Goal: Task Accomplishment & Management: Use online tool/utility

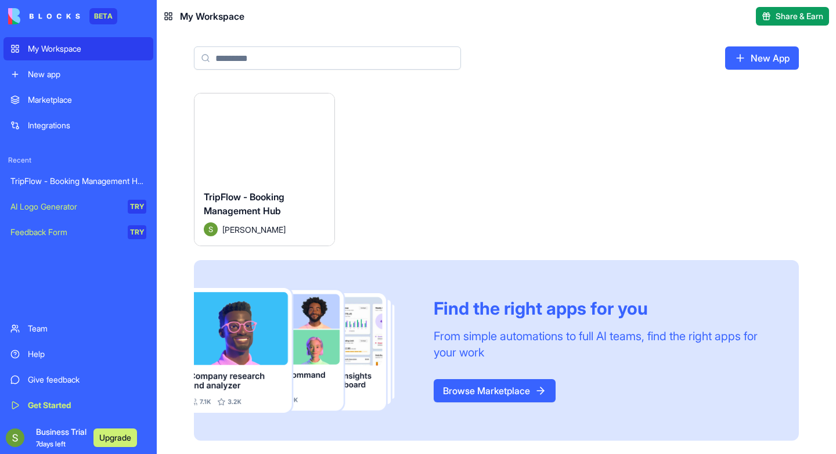
click at [99, 181] on div "TripFlow - Booking Management Hub" at bounding box center [78, 181] width 136 height 12
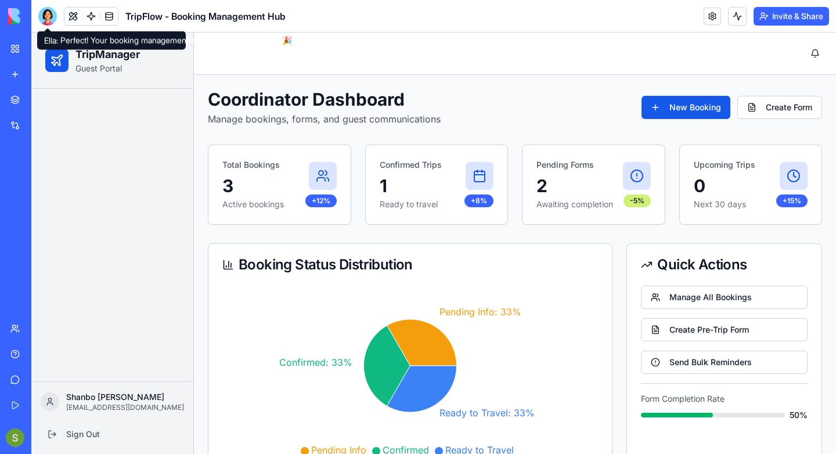
click at [47, 15] on div at bounding box center [47, 16] width 19 height 19
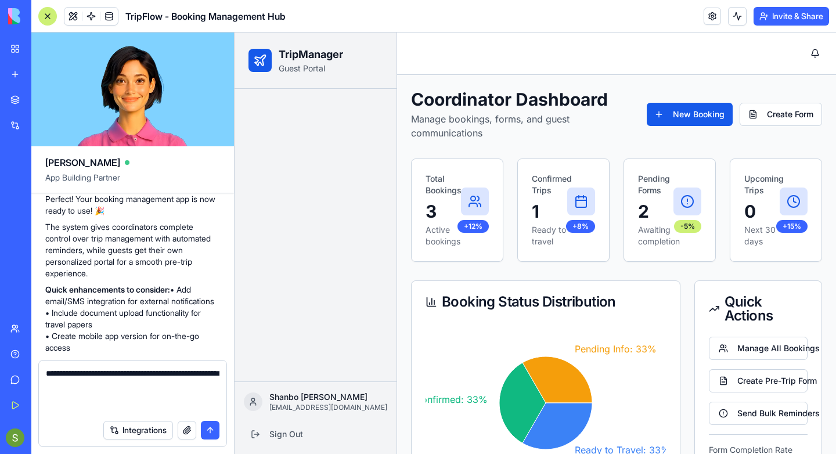
paste textarea "**********"
type textarea "**********"
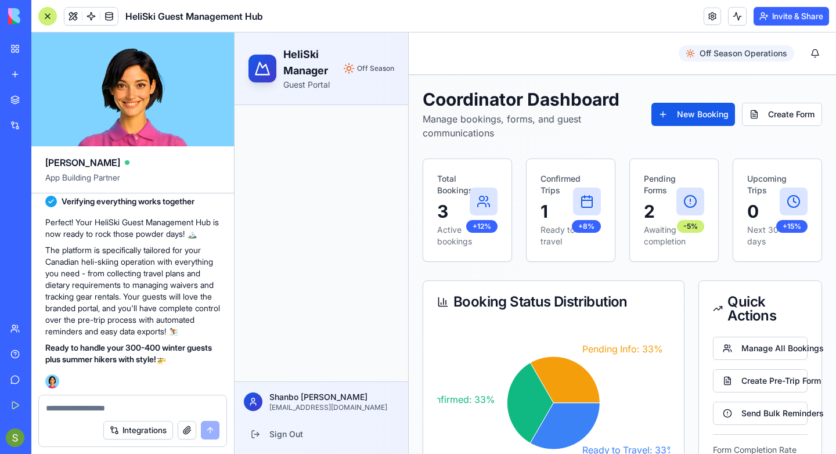
scroll to position [1939, 0]
click at [69, 17] on span at bounding box center [73, 16] width 33 height 33
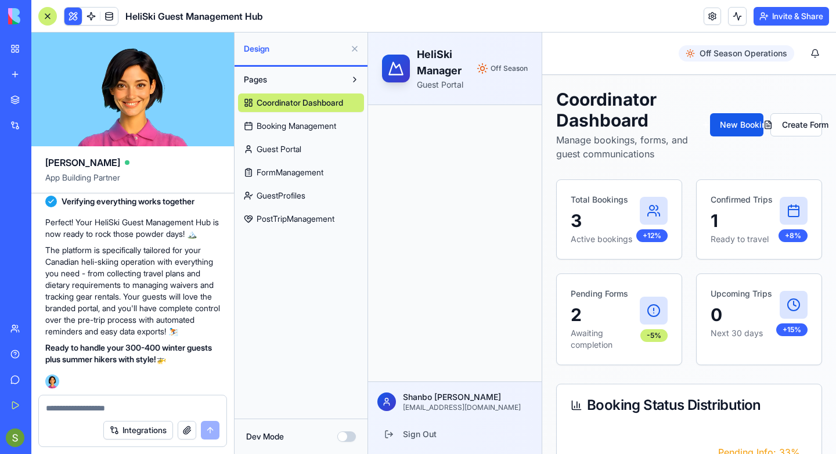
click at [51, 18] on div at bounding box center [47, 16] width 19 height 19
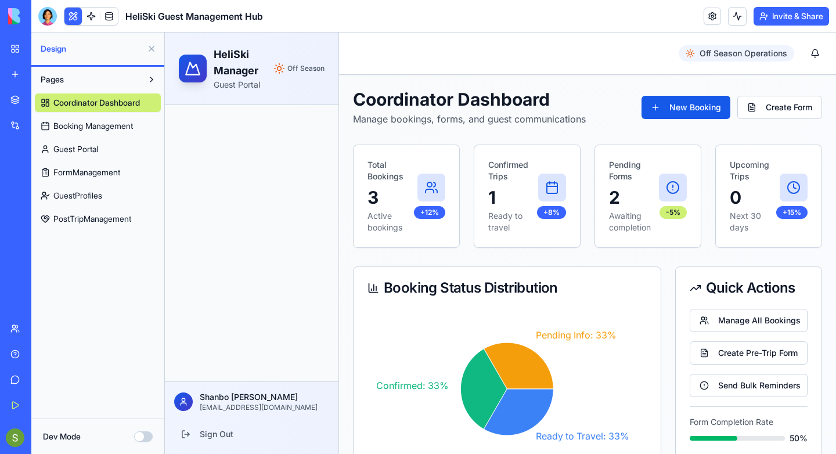
click at [107, 146] on link "Guest Portal" at bounding box center [98, 149] width 126 height 19
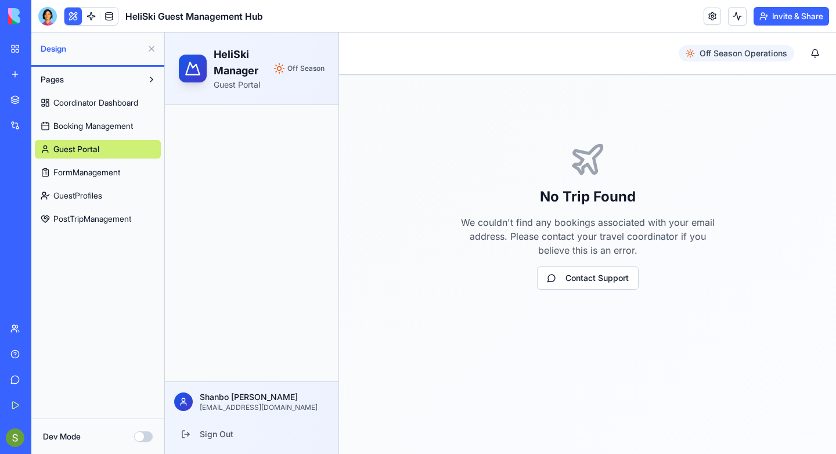
click at [107, 129] on span "Booking Management" at bounding box center [93, 126] width 80 height 12
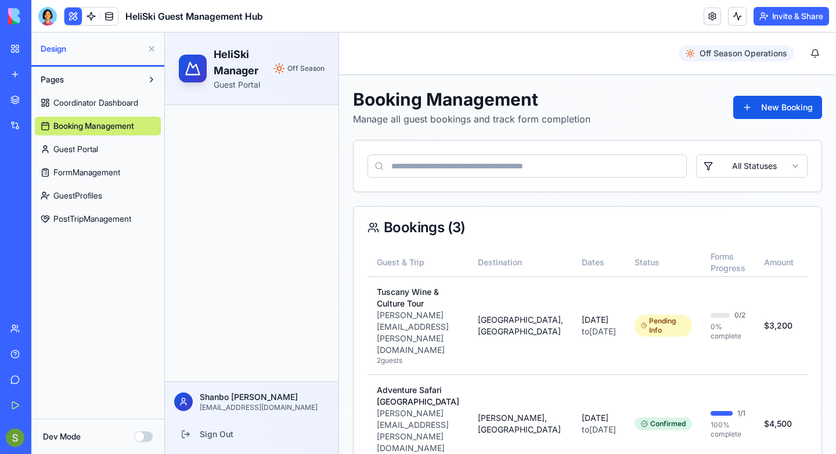
click at [107, 111] on link "Coordinator Dashboard" at bounding box center [98, 103] width 126 height 19
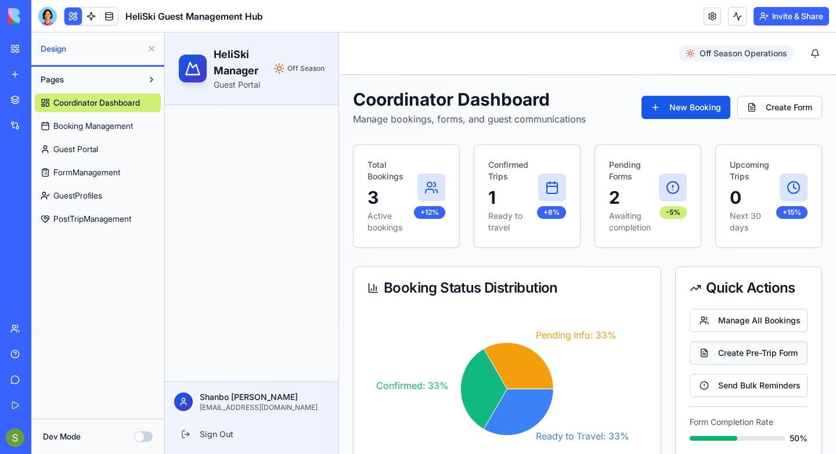
click at [736, 355] on button "Create Pre-Trip Form" at bounding box center [749, 352] width 118 height 23
click at [738, 350] on button "Create Pre-Trip Form" at bounding box center [749, 352] width 118 height 23
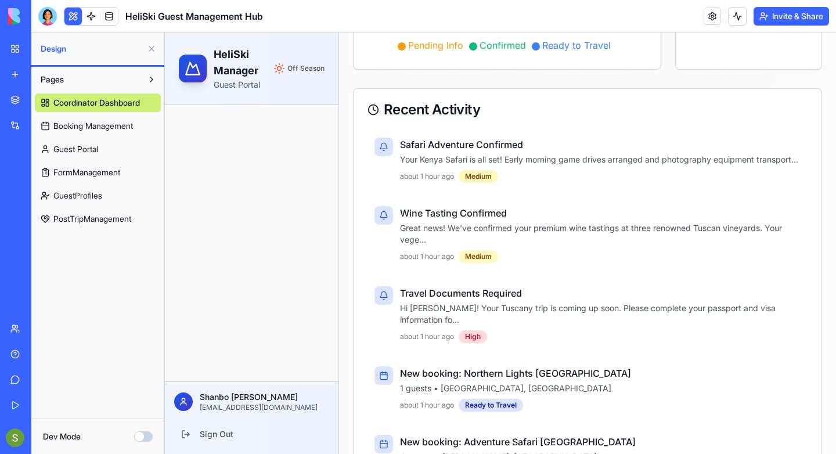
scroll to position [430, 0]
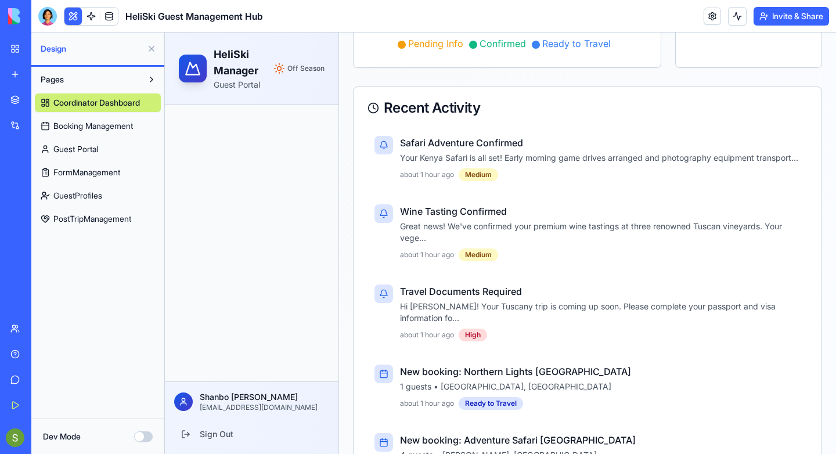
click at [123, 125] on span "Booking Management" at bounding box center [93, 126] width 80 height 12
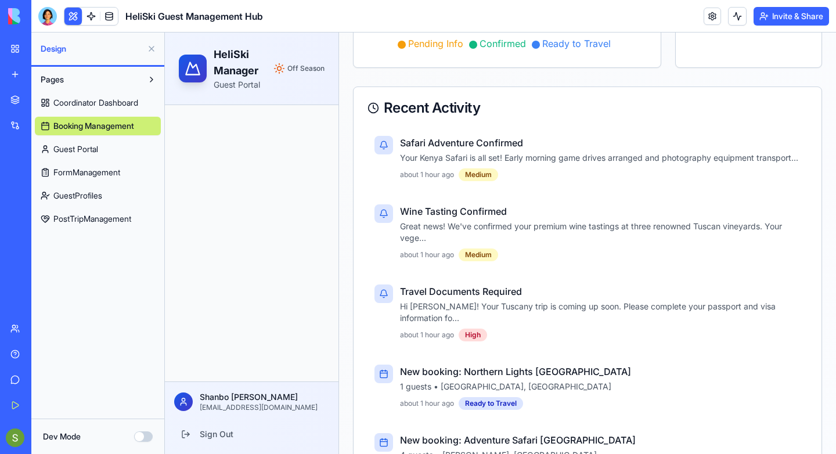
scroll to position [152, 0]
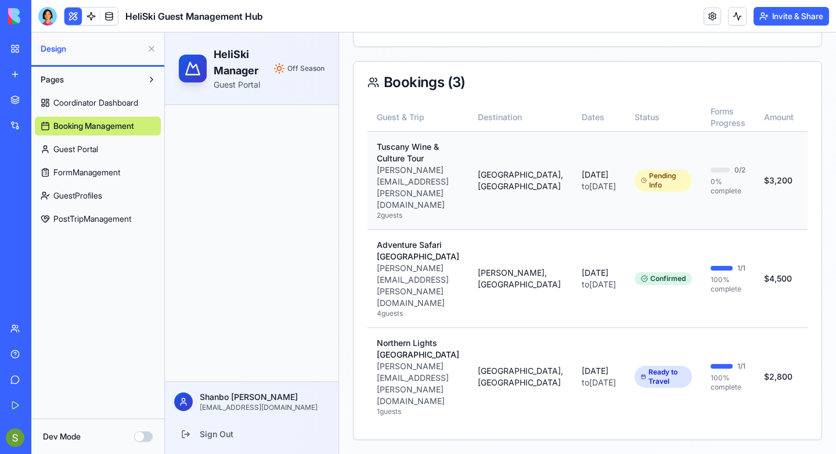
click at [421, 181] on p "[PERSON_NAME][EMAIL_ADDRESS][PERSON_NAME][DOMAIN_NAME]" at bounding box center [418, 187] width 82 height 46
click at [812, 175] on button "View" at bounding box center [829, 180] width 35 height 21
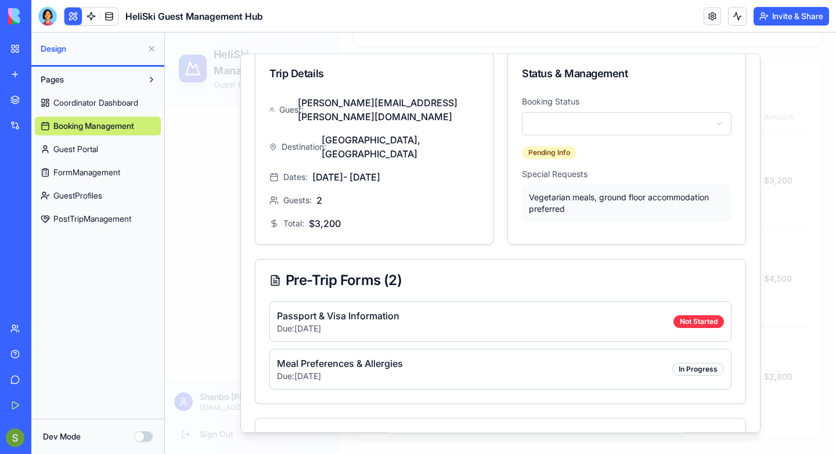
scroll to position [39, 0]
click at [722, 124] on body "HeliSki Manager Guest Portal Off Season [PERSON_NAME] [PERSON_NAME][EMAIL_ADDRE…" at bounding box center [500, 170] width 671 height 567
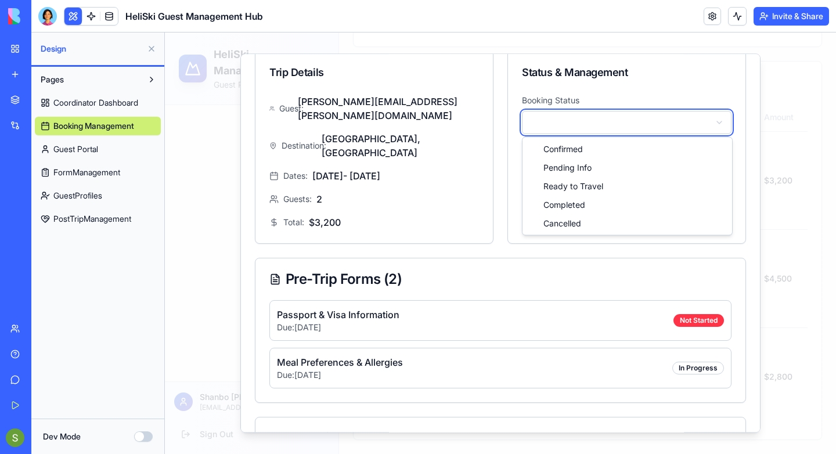
click at [722, 124] on body "HeliSki Manager Guest Portal Off Season [PERSON_NAME] [PERSON_NAME][EMAIL_ADDRE…" at bounding box center [500, 170] width 671 height 567
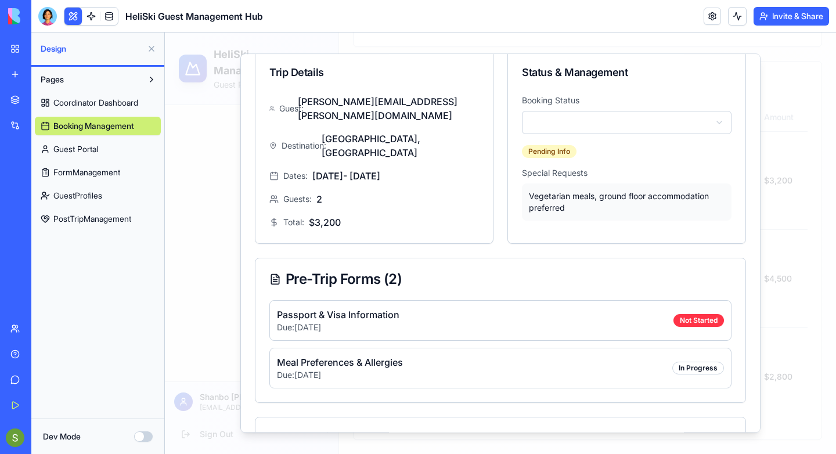
click at [722, 124] on body "HeliSki Manager Guest Portal Off Season [PERSON_NAME] [PERSON_NAME][EMAIL_ADDRE…" at bounding box center [500, 170] width 671 height 567
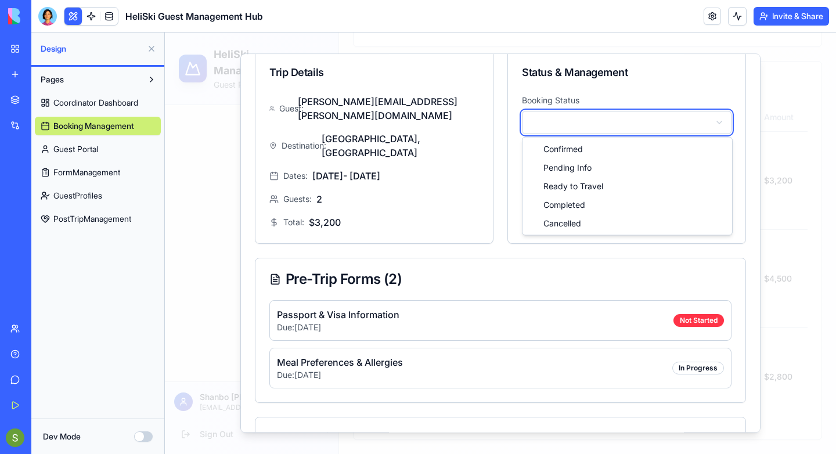
click at [722, 124] on body "HeliSki Manager Guest Portal Off Season [PERSON_NAME] [PERSON_NAME][EMAIL_ADDRE…" at bounding box center [500, 170] width 671 height 567
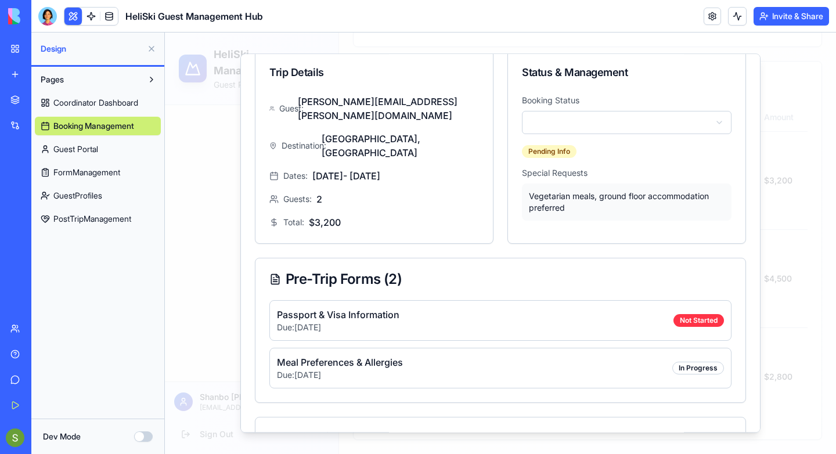
click at [415, 192] on div "Guests: 2" at bounding box center [374, 199] width 210 height 14
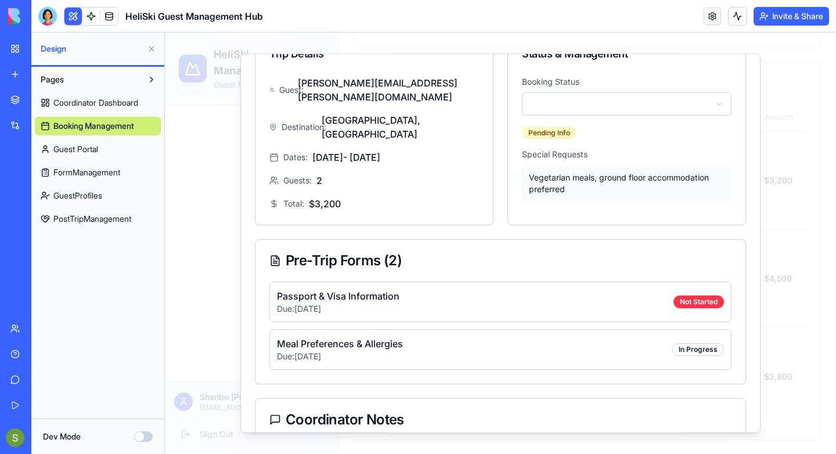
scroll to position [0, 0]
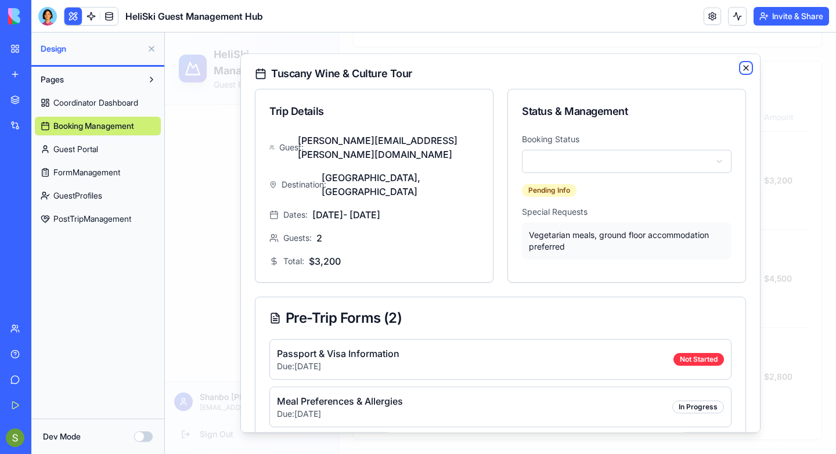
click at [745, 69] on icon "button" at bounding box center [746, 68] width 5 height 5
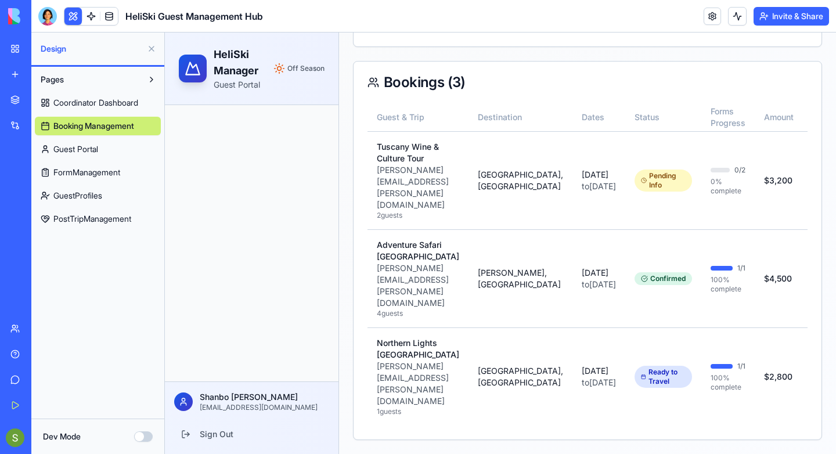
click at [82, 153] on span "Guest Portal" at bounding box center [75, 149] width 45 height 12
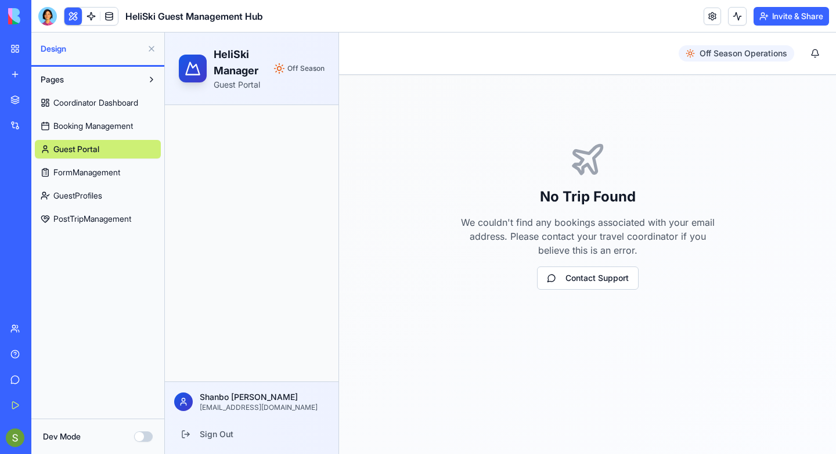
click at [91, 170] on span "FormManagement" at bounding box center [86, 173] width 67 height 12
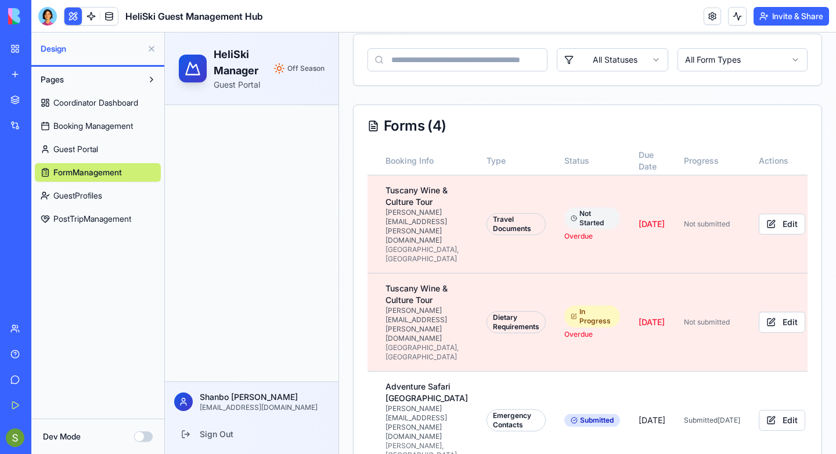
scroll to position [0, 73]
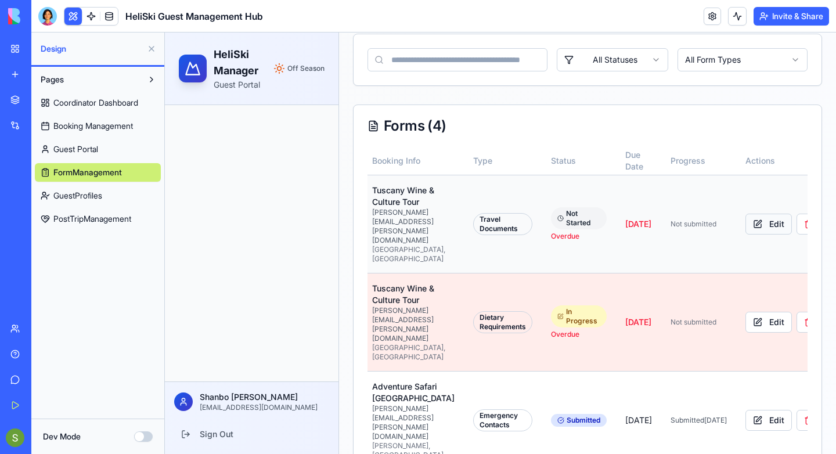
click at [746, 214] on button "Edit" at bounding box center [769, 224] width 46 height 21
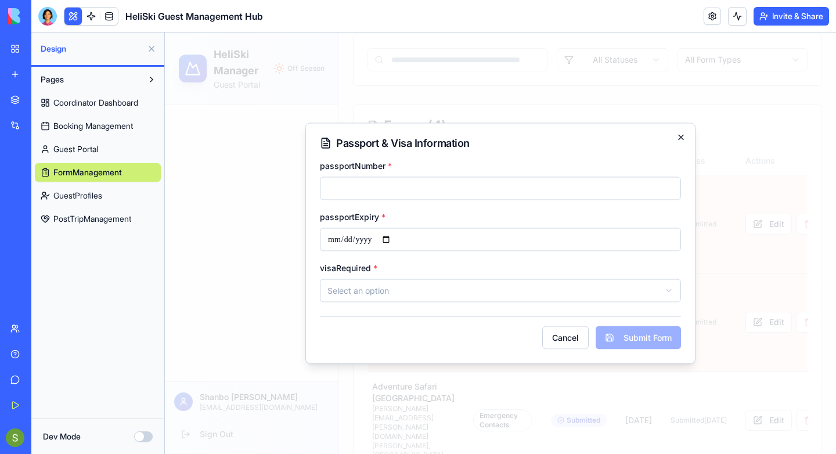
click at [681, 136] on icon "button" at bounding box center [681, 137] width 5 height 5
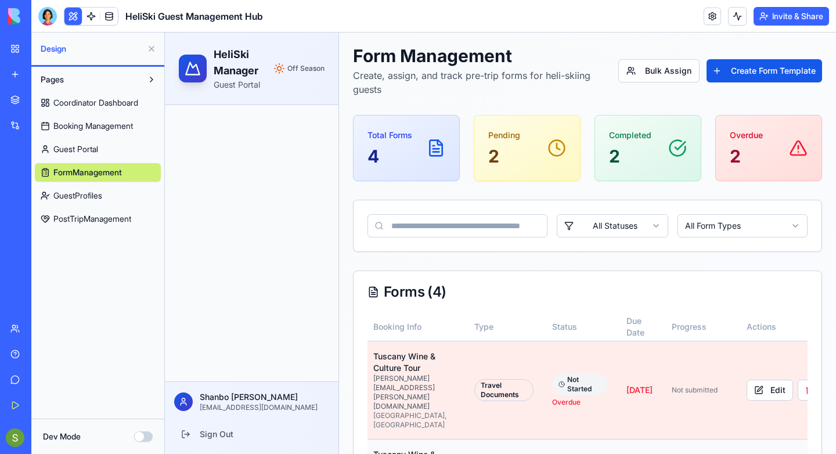
scroll to position [7, 0]
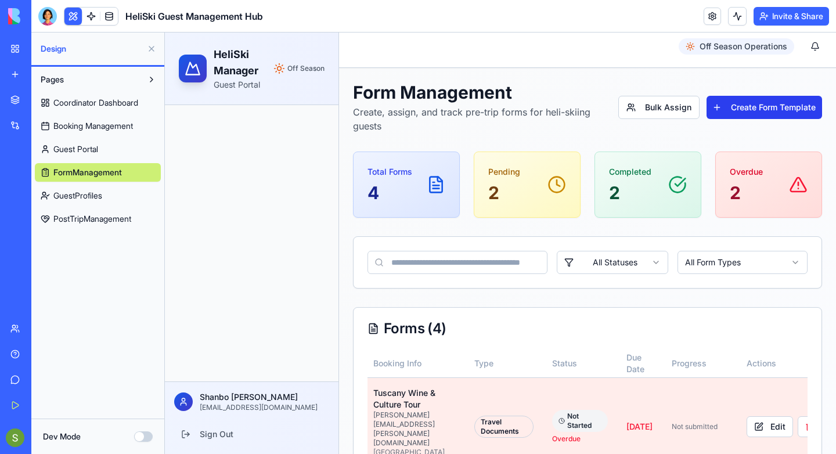
click at [742, 109] on button "Create Form Template" at bounding box center [765, 107] width 116 height 23
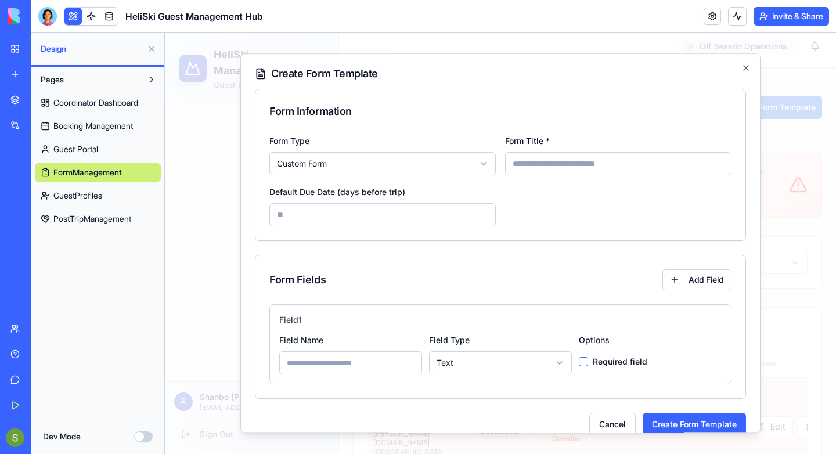
click at [425, 168] on body "HeliSki Manager Guest Portal Off Season [PERSON_NAME] [PERSON_NAME][EMAIL_ADDRE…" at bounding box center [500, 412] width 671 height 773
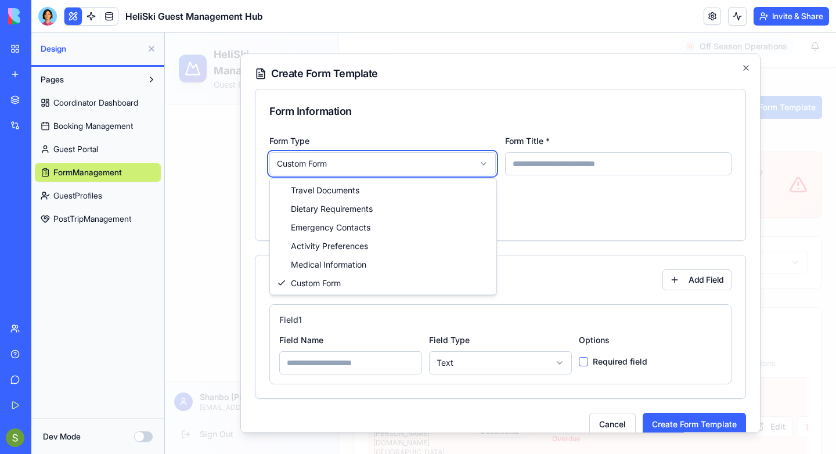
click at [425, 168] on body "HeliSki Manager Guest Portal Off Season [PERSON_NAME] [PERSON_NAME][EMAIL_ADDRE…" at bounding box center [500, 412] width 671 height 773
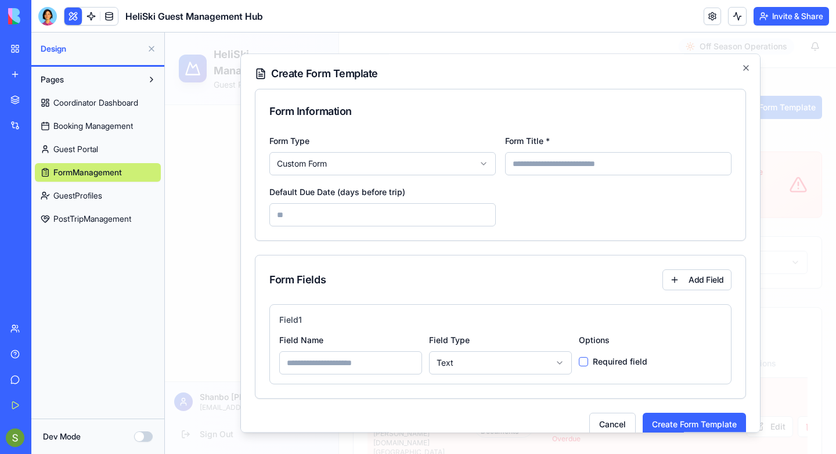
click at [541, 157] on input "Form Title *" at bounding box center [618, 163] width 226 height 23
type input "**********"
click at [504, 214] on div "**********" at bounding box center [500, 180] width 462 height 93
click at [446, 213] on input "Default Due Date (days before trip)" at bounding box center [382, 214] width 226 height 23
type input "**"
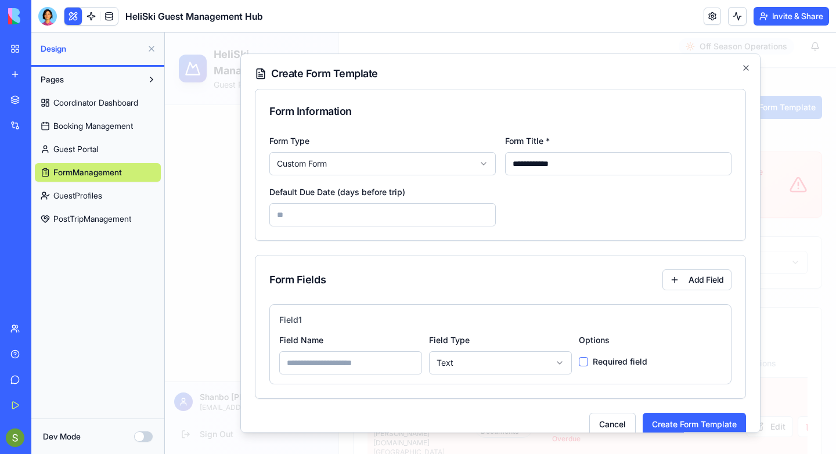
click at [588, 218] on div "**********" at bounding box center [500, 180] width 462 height 93
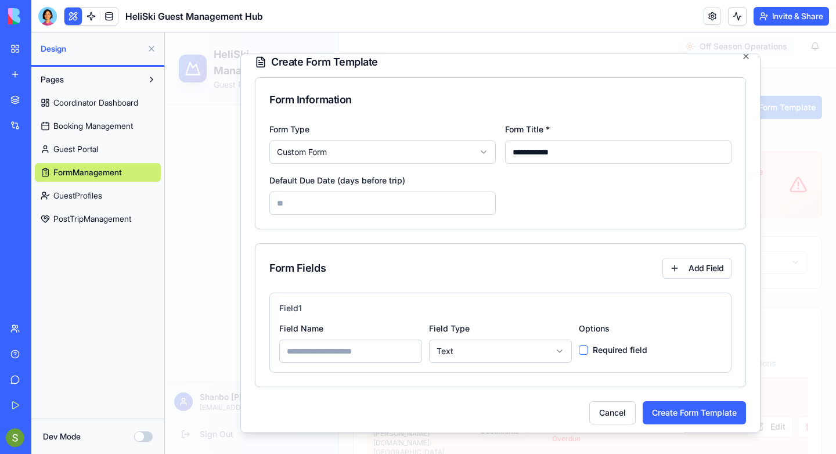
scroll to position [17, 0]
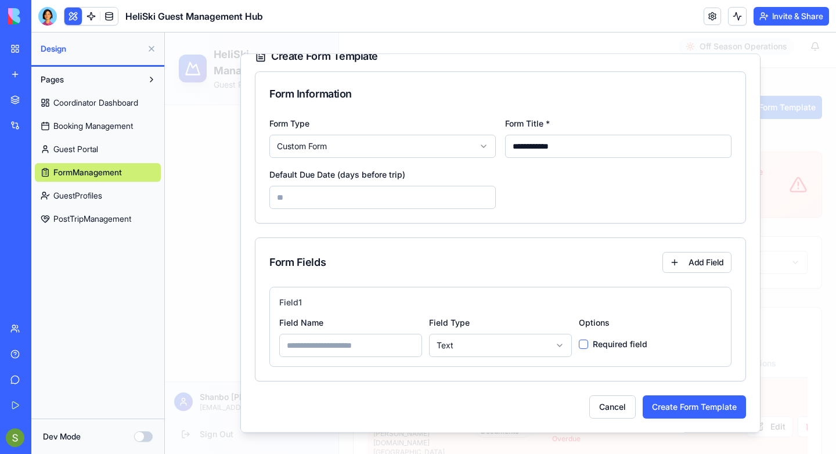
click at [596, 304] on div "Field 1" at bounding box center [500, 303] width 443 height 12
click at [699, 266] on button "Add Field" at bounding box center [697, 262] width 69 height 21
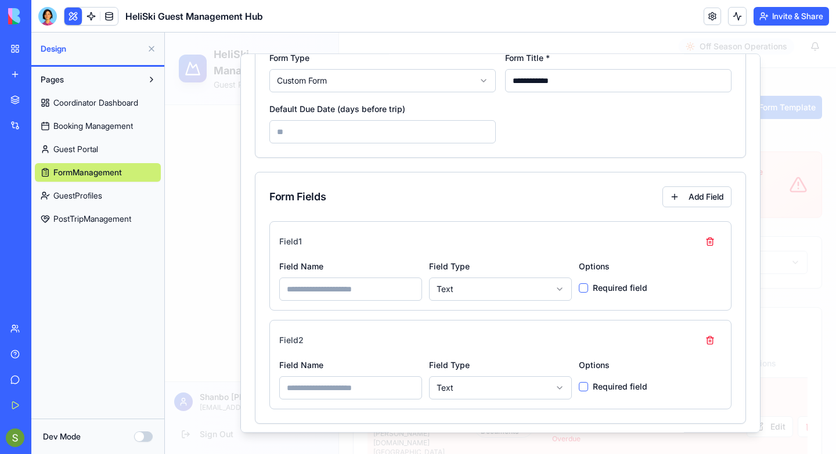
scroll to position [88, 0]
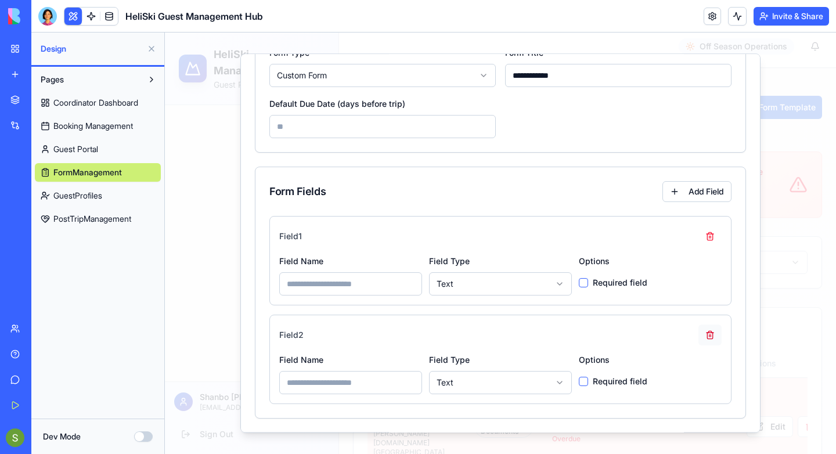
click at [713, 332] on button "button" at bounding box center [710, 335] width 23 height 21
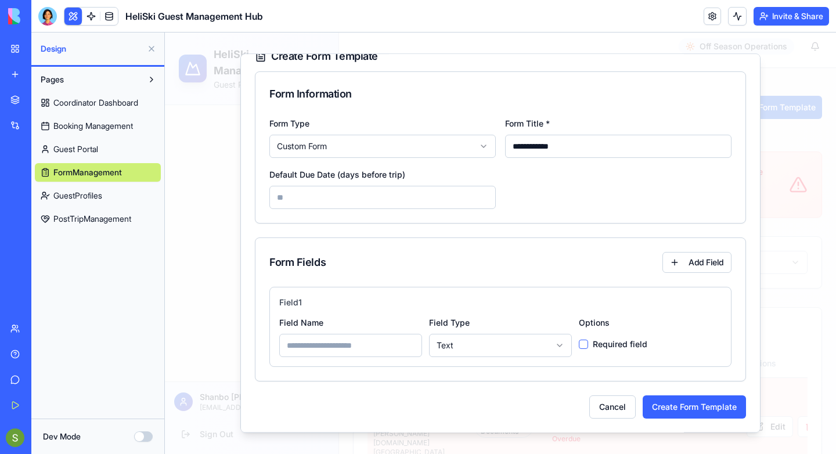
click at [448, 344] on body "HeliSki Manager Guest Portal Off Season [PERSON_NAME] [PERSON_NAME][EMAIL_ADDRE…" at bounding box center [500, 412] width 671 height 773
click at [376, 346] on input at bounding box center [350, 345] width 143 height 23
type input "**********"
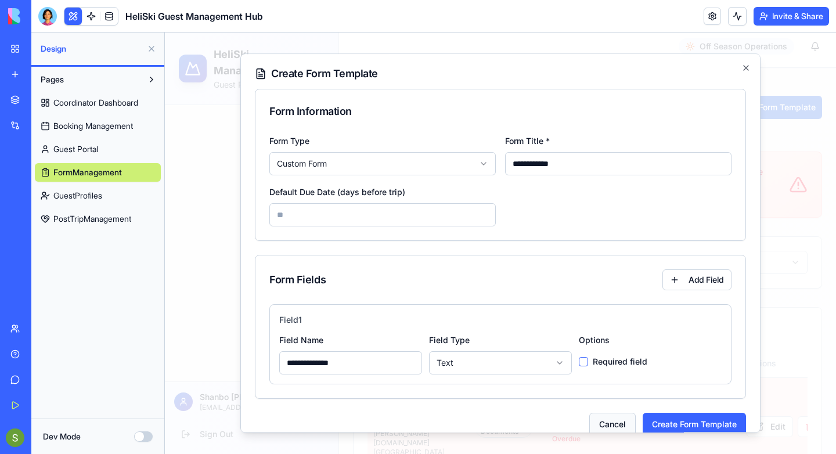
click at [605, 430] on button "Cancel" at bounding box center [612, 424] width 46 height 23
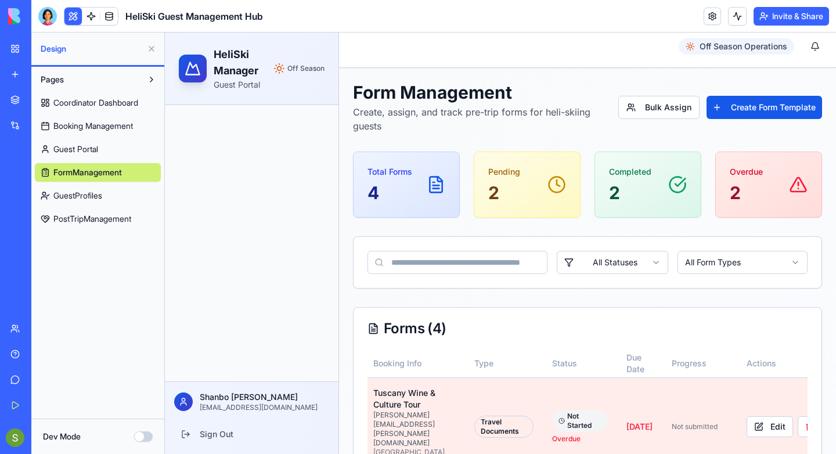
click at [120, 195] on link "GuestProfiles" at bounding box center [98, 195] width 126 height 19
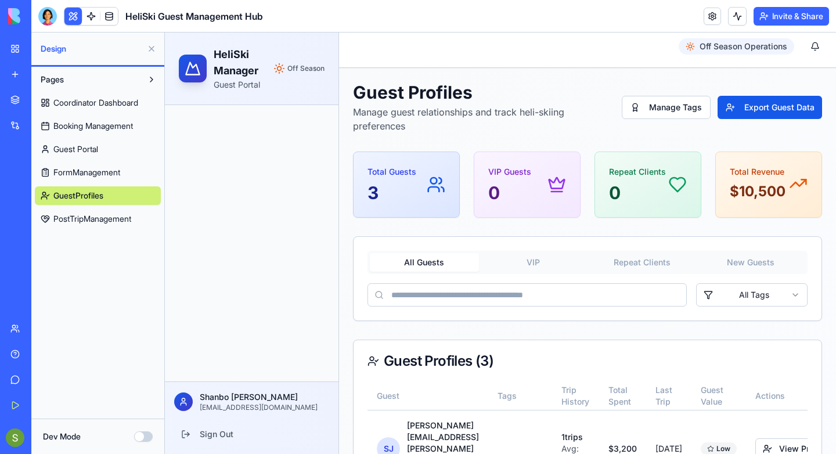
click at [120, 220] on span "PostTripManagement" at bounding box center [92, 219] width 78 height 12
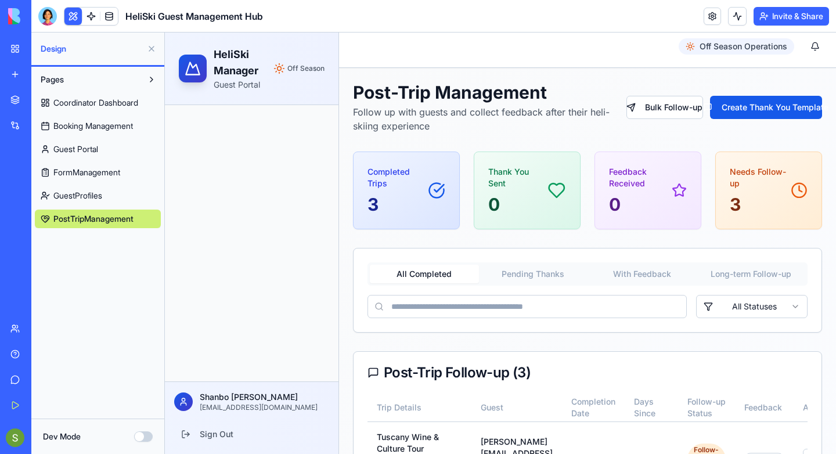
click at [119, 202] on link "GuestProfiles" at bounding box center [98, 195] width 126 height 19
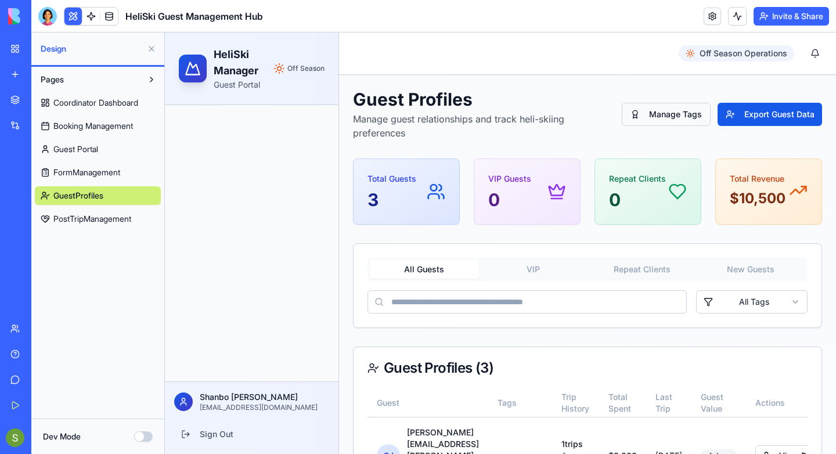
click at [654, 117] on button "Manage Tags" at bounding box center [666, 114] width 89 height 23
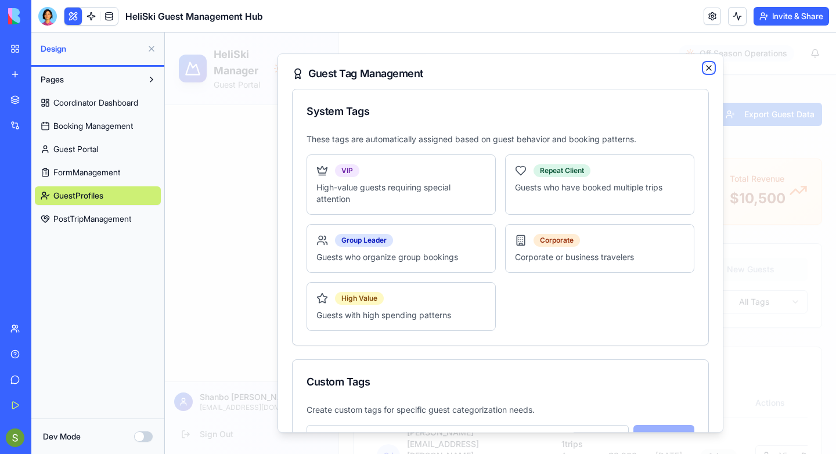
click at [705, 71] on icon "button" at bounding box center [708, 67] width 9 height 9
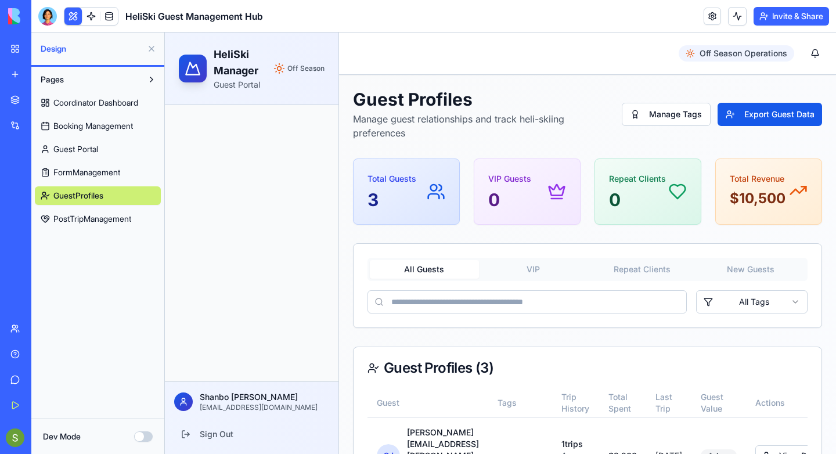
click at [87, 13] on span at bounding box center [91, 16] width 33 height 33
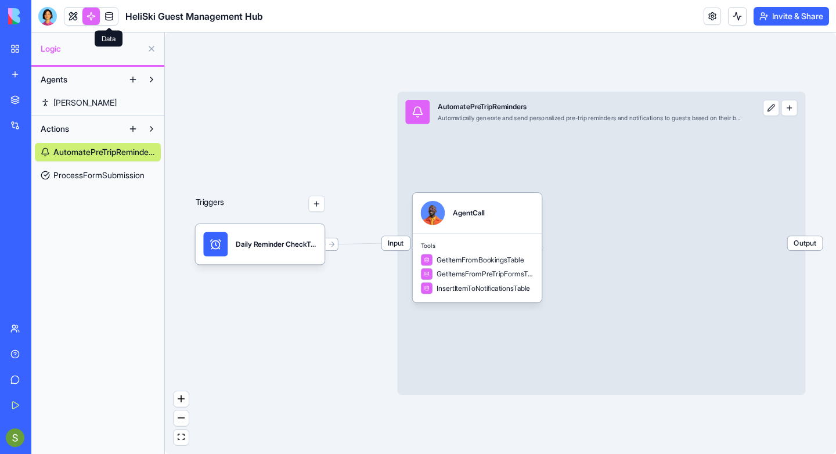
click at [105, 15] on link at bounding box center [108, 16] width 17 height 17
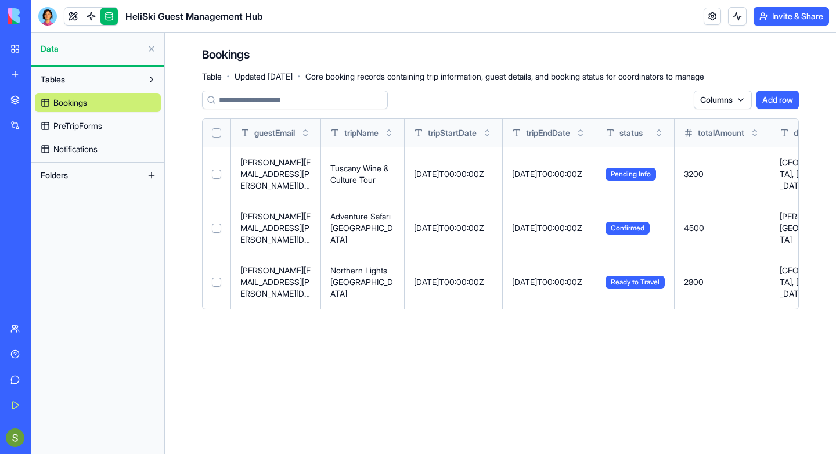
click at [96, 125] on span "PreTripForms" at bounding box center [77, 126] width 49 height 12
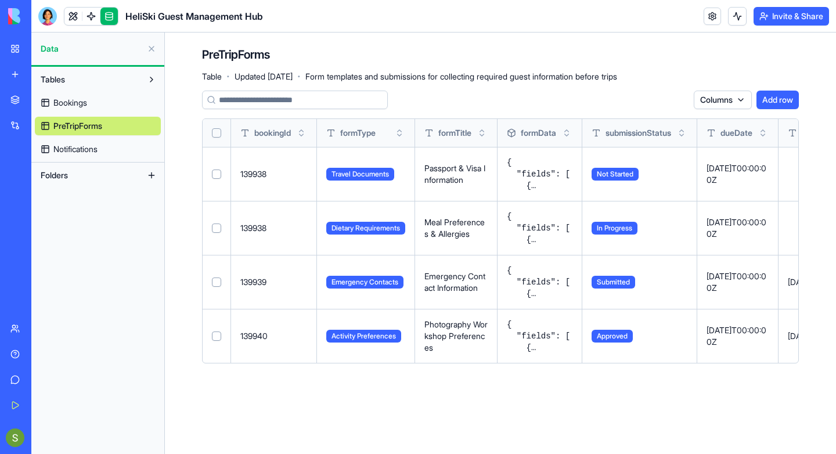
click at [96, 100] on link "Bookings" at bounding box center [98, 103] width 126 height 19
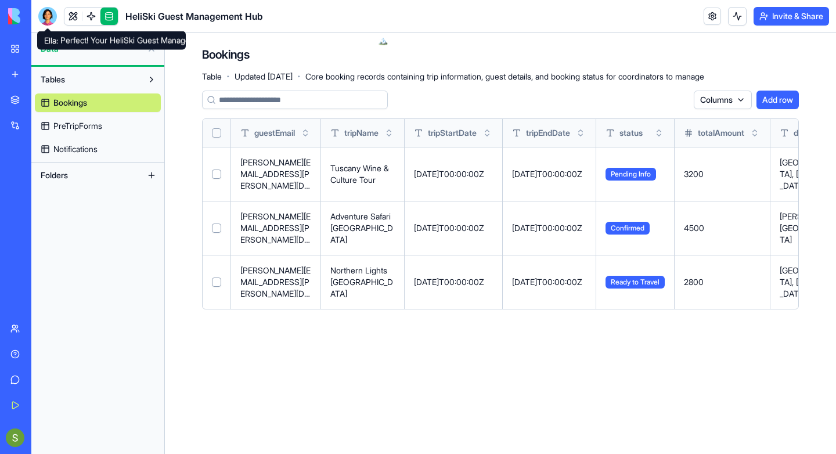
click at [47, 19] on div at bounding box center [47, 16] width 19 height 19
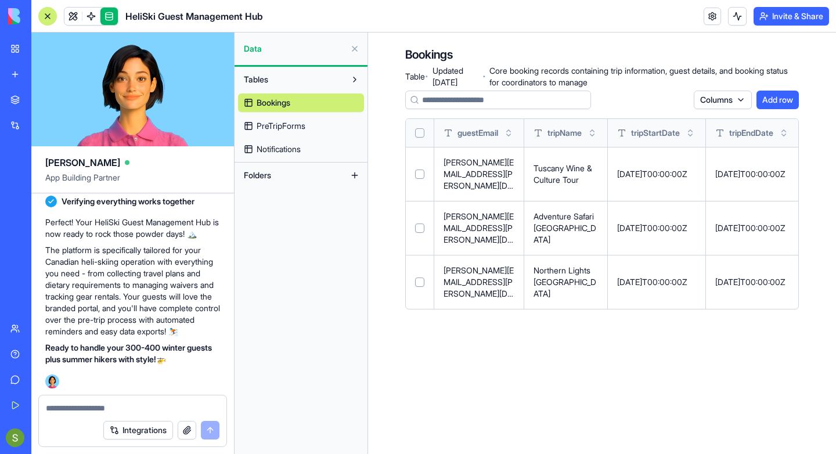
scroll to position [1949, 0]
click at [711, 15] on link at bounding box center [712, 16] width 17 height 17
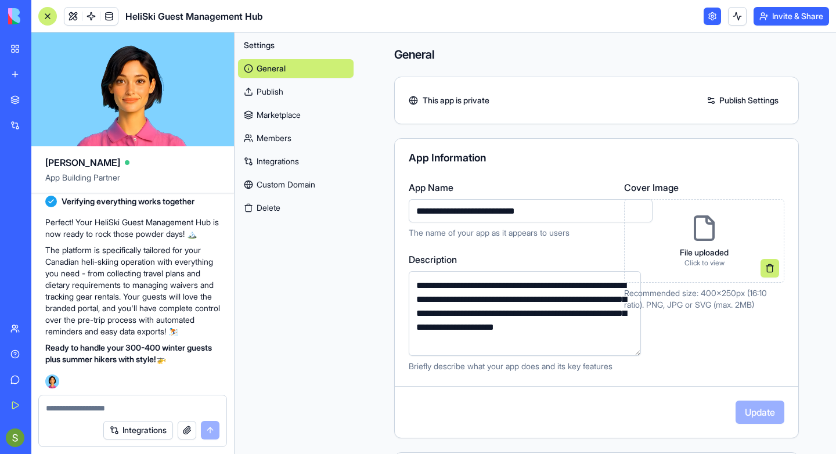
click at [299, 138] on link "Members" at bounding box center [296, 138] width 116 height 19
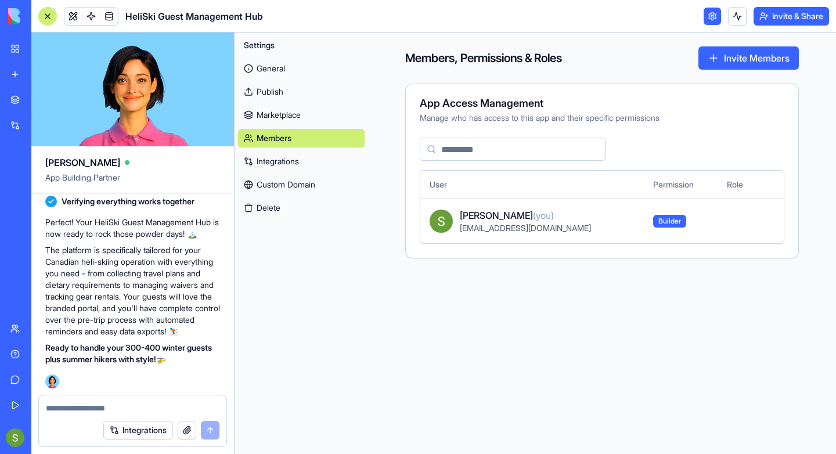
click at [303, 157] on link "Integrations" at bounding box center [301, 161] width 127 height 19
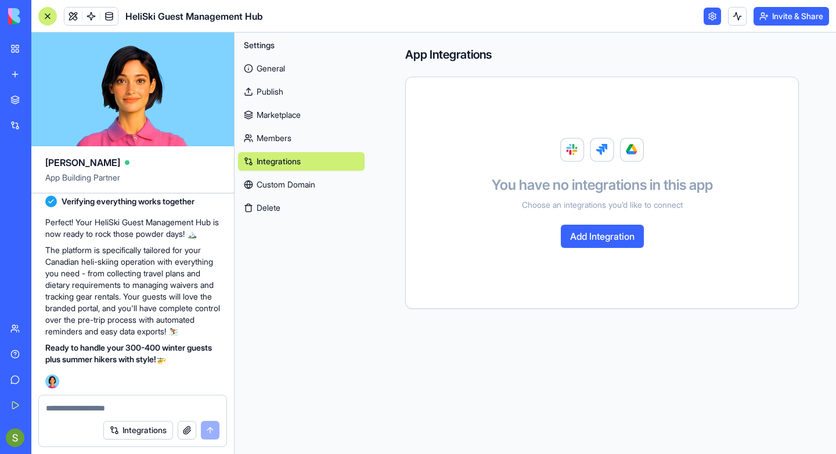
click at [309, 181] on link "Custom Domain" at bounding box center [301, 184] width 127 height 19
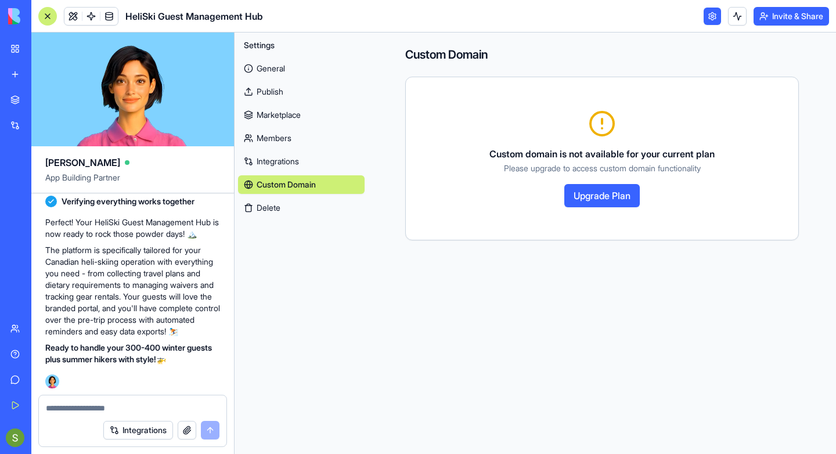
click at [52, 16] on div at bounding box center [47, 16] width 19 height 19
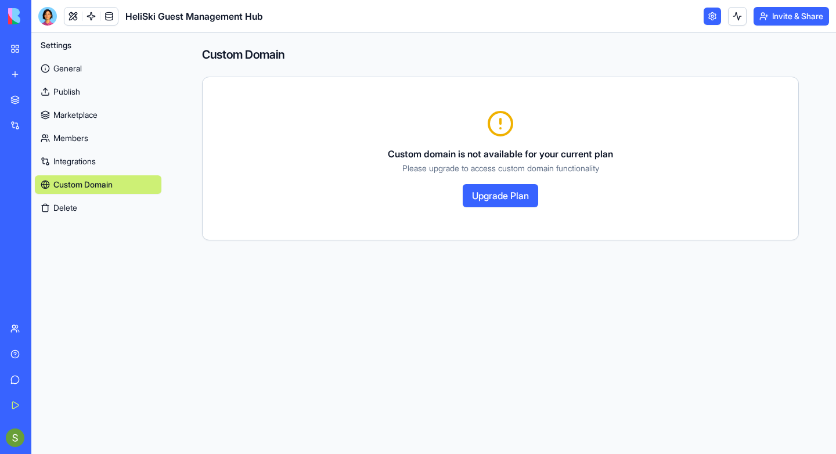
click at [16, 202] on div "AI Logo Generator" at bounding box center [13, 207] width 6 height 12
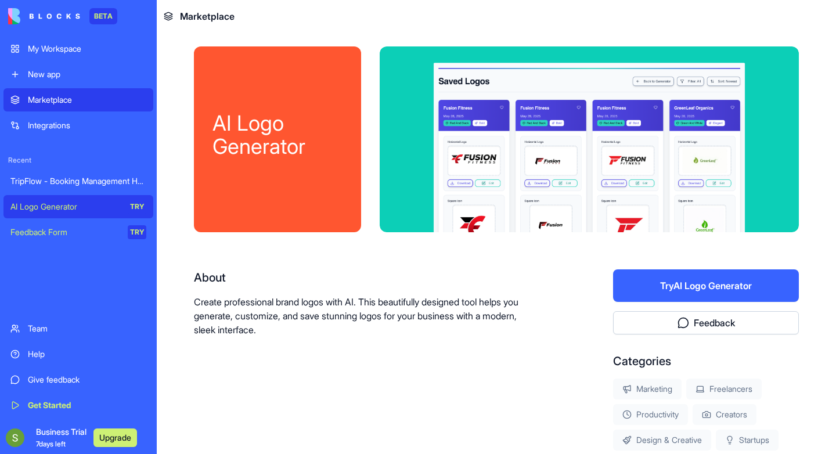
click at [671, 286] on button "Try AI Logo Generator" at bounding box center [706, 285] width 186 height 33
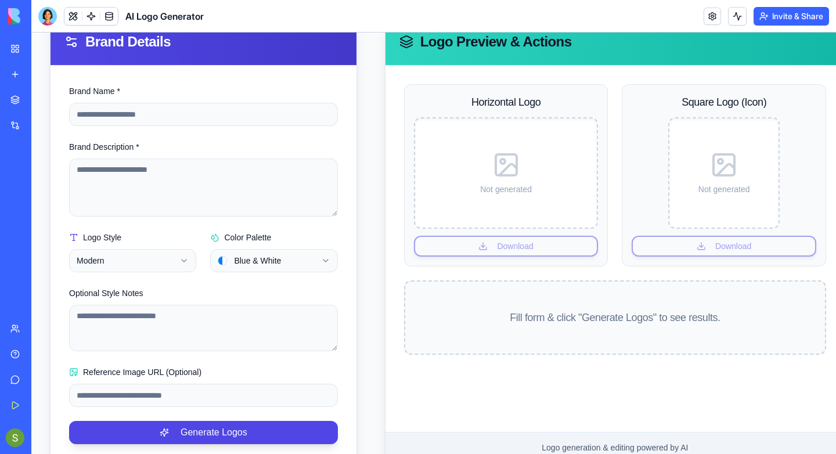
scroll to position [130, 0]
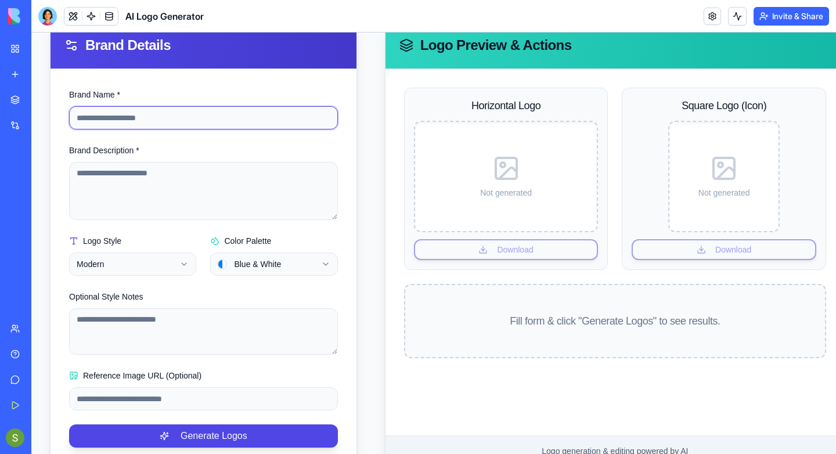
click at [170, 119] on input "Brand Name *" at bounding box center [203, 117] width 269 height 23
type input "**********"
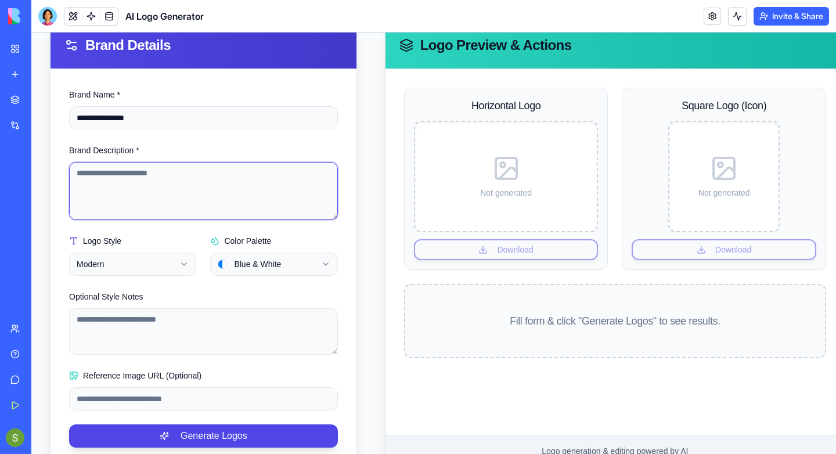
click at [172, 177] on textarea "Brand Description *" at bounding box center [203, 191] width 269 height 58
type textarea "**********"
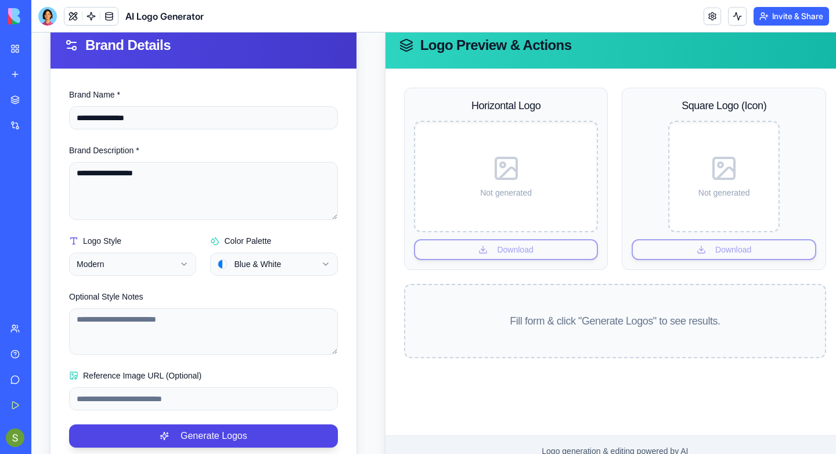
click at [246, 267] on html "**********" at bounding box center [433, 194] width 805 height 582
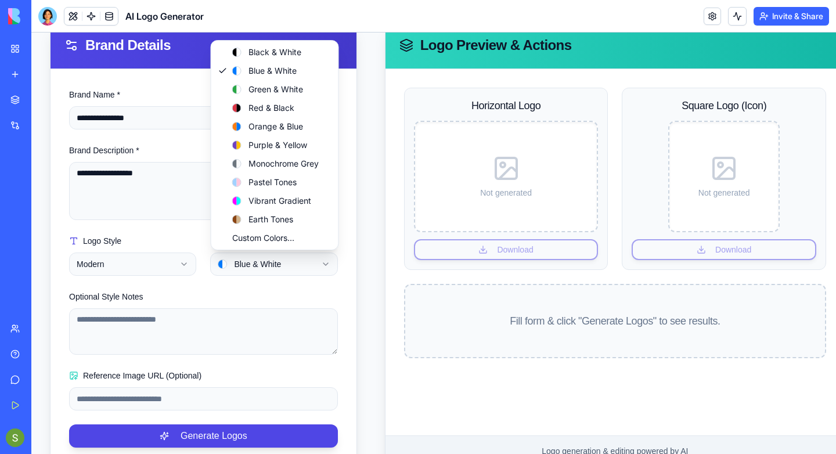
select select "**********"
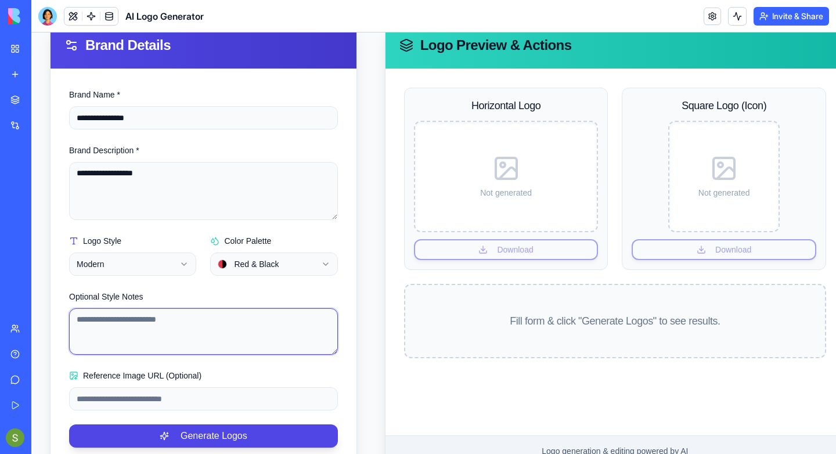
click at [234, 318] on textarea "Optional Style Notes" at bounding box center [203, 331] width 269 height 46
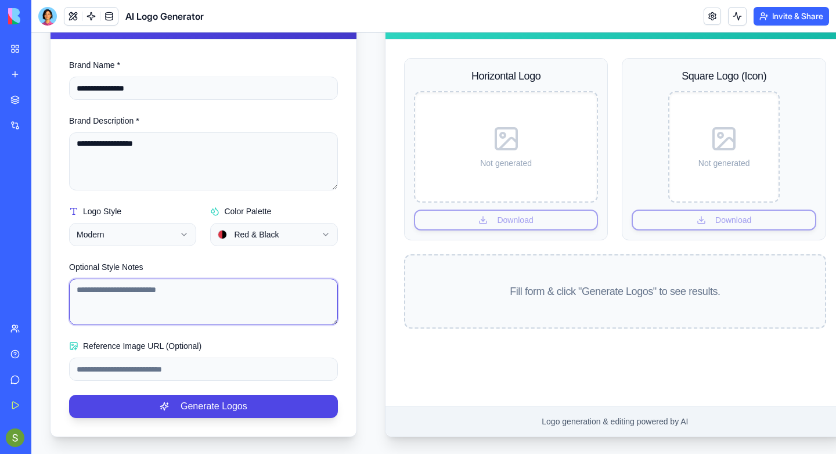
scroll to position [161, 0]
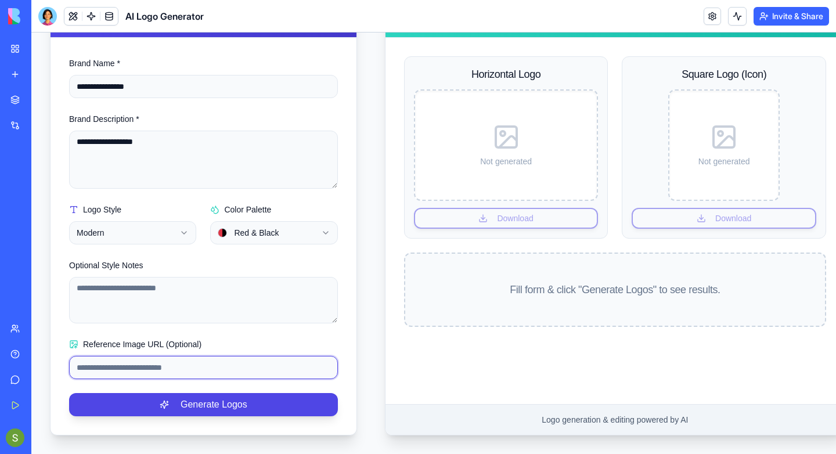
click at [234, 364] on input "Reference Image URL (Optional)" at bounding box center [203, 367] width 269 height 23
paste input "**********"
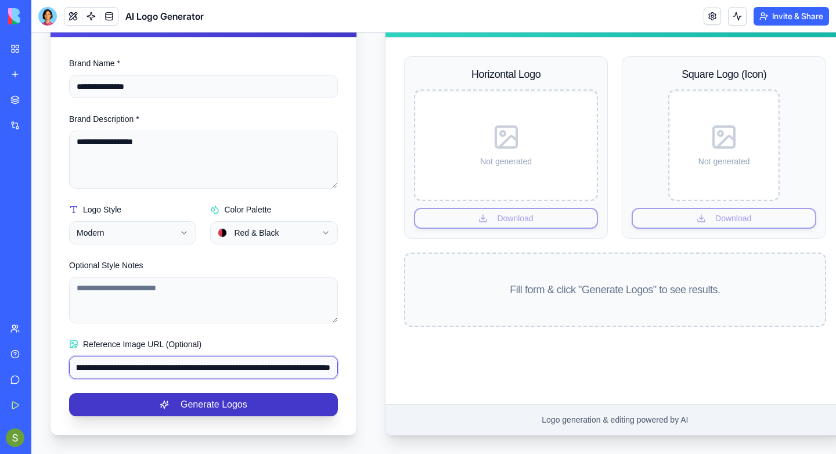
type input "**********"
click at [290, 400] on button "Generate Logos" at bounding box center [203, 404] width 269 height 23
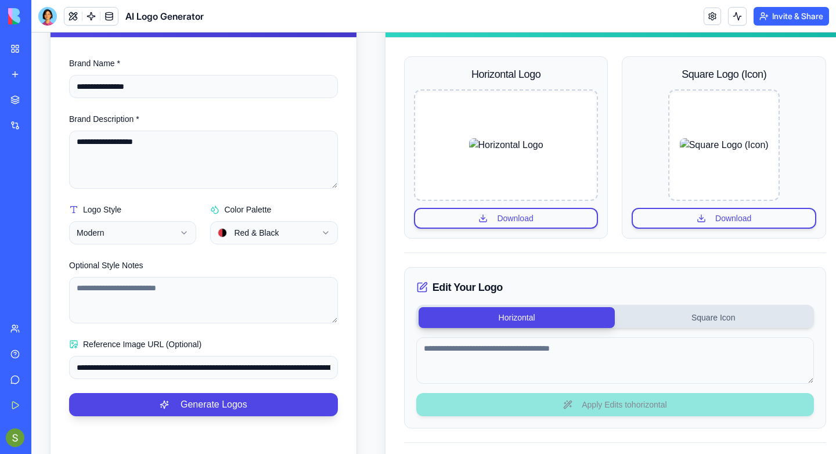
scroll to position [256, 0]
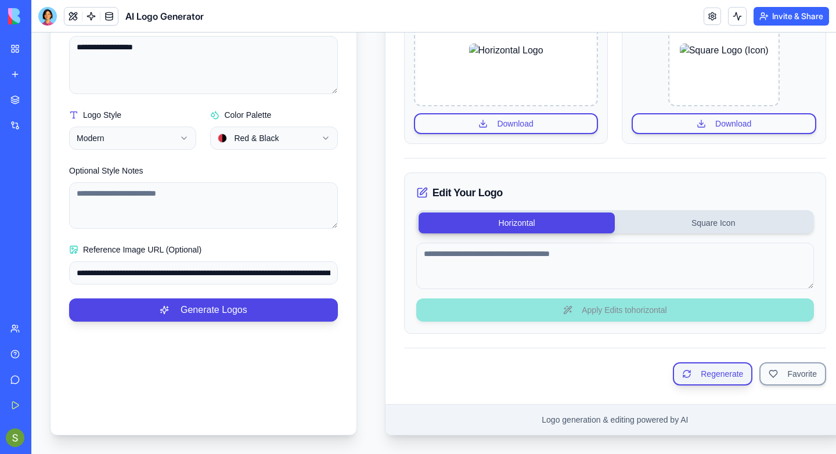
click at [709, 375] on button "Regenerate" at bounding box center [713, 373] width 80 height 23
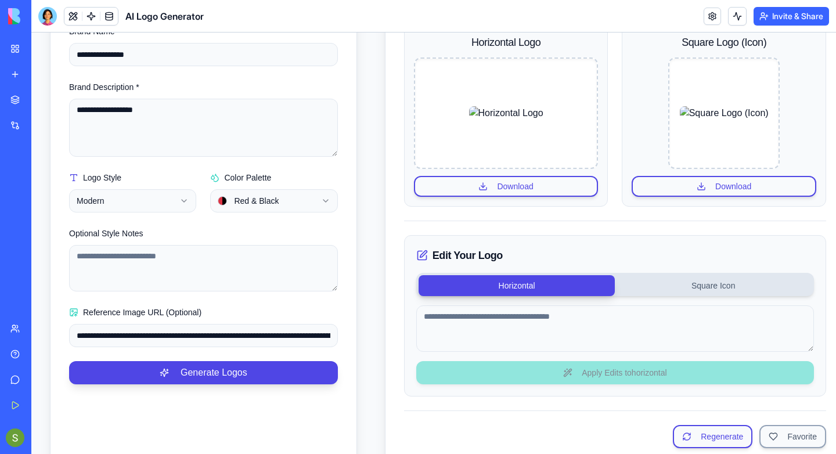
scroll to position [188, 0]
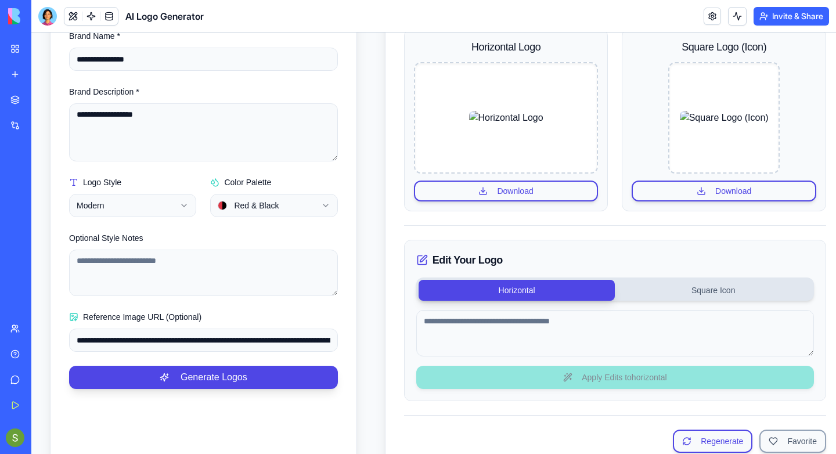
click at [43, 182] on div "HeliSki Guest Management Hub" at bounding box center [26, 181] width 33 height 12
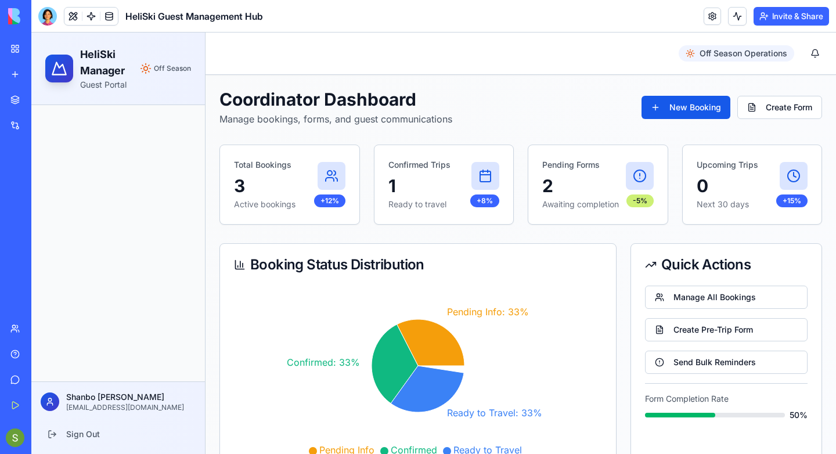
click at [107, 434] on button "Upgrade" at bounding box center [116, 438] width 44 height 19
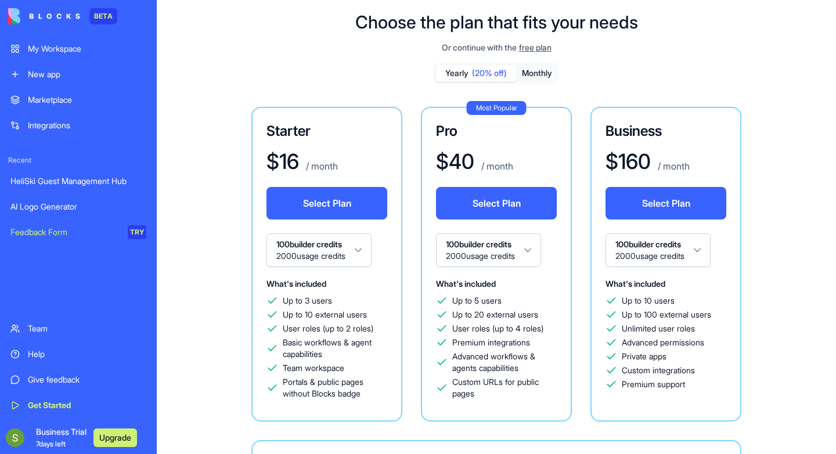
scroll to position [9, 0]
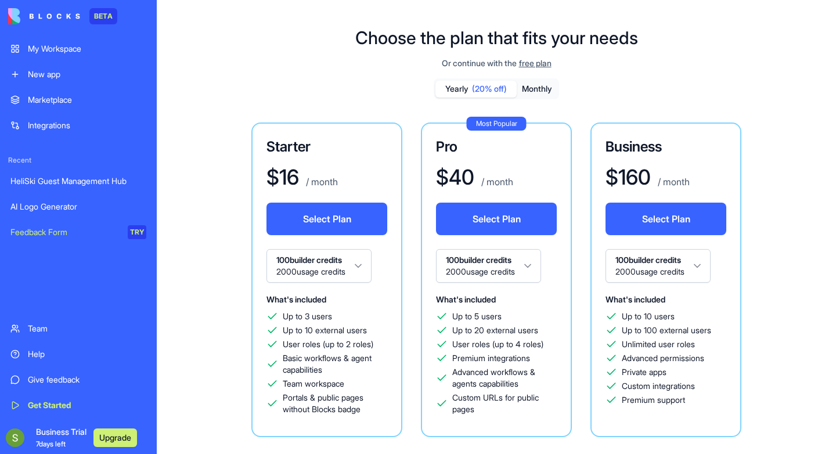
click at [114, 181] on div "HeliSki Guest Management Hub" at bounding box center [78, 181] width 136 height 12
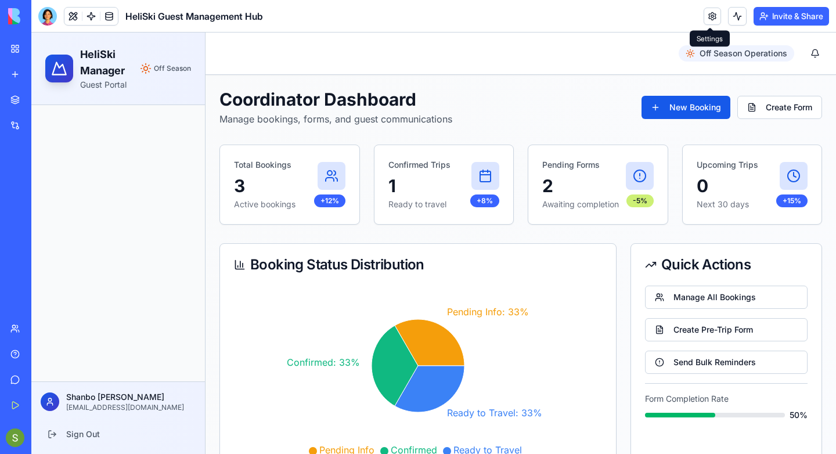
click at [715, 17] on link at bounding box center [712, 16] width 17 height 17
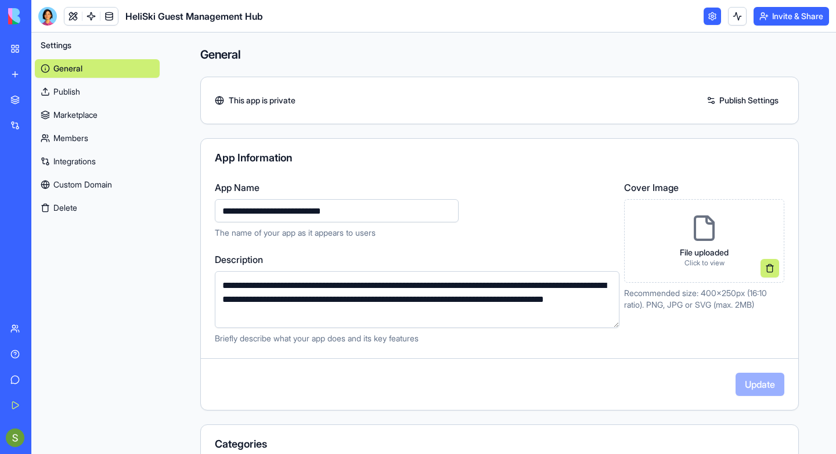
click at [64, 207] on button "Delete" at bounding box center [97, 208] width 125 height 19
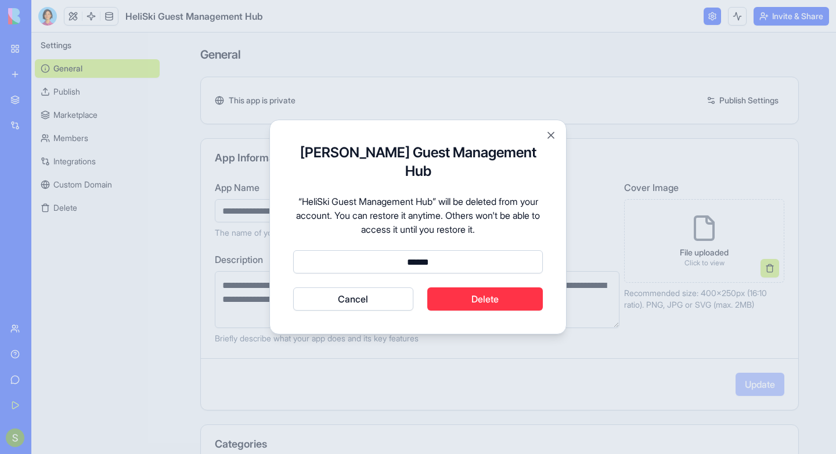
type input "******"
click at [470, 294] on button "Delete" at bounding box center [485, 298] width 116 height 23
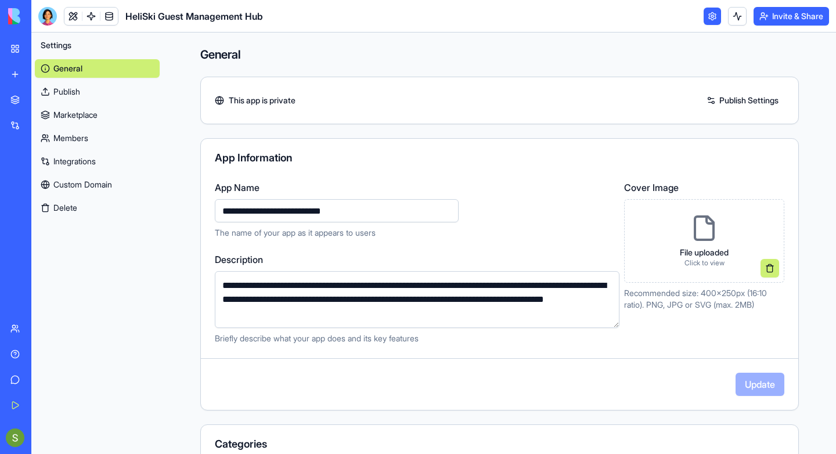
click at [55, 12] on img at bounding box center [44, 16] width 72 height 16
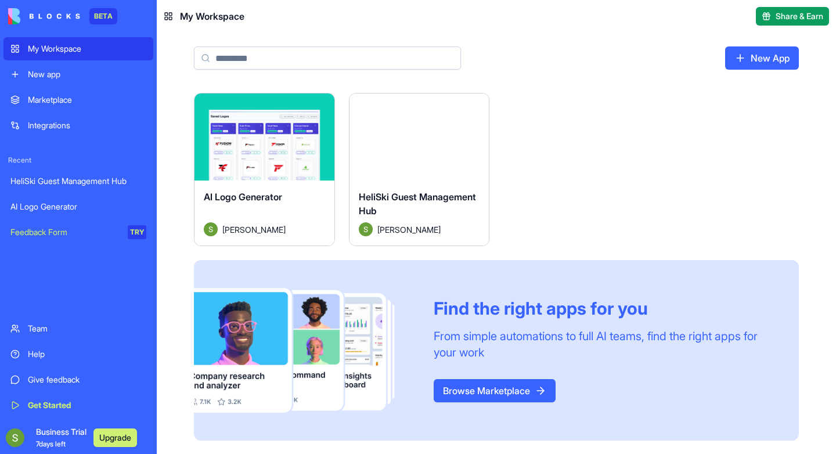
click at [322, 107] on html "BETA My Workspace New app Marketplace Integrations Recent HeliSki Guest Managem…" at bounding box center [418, 227] width 836 height 454
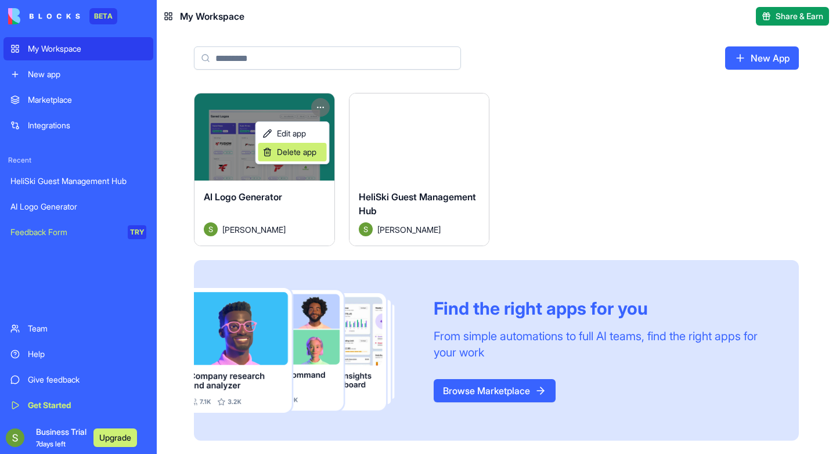
click at [317, 150] on span "Delete app" at bounding box center [296, 152] width 39 height 12
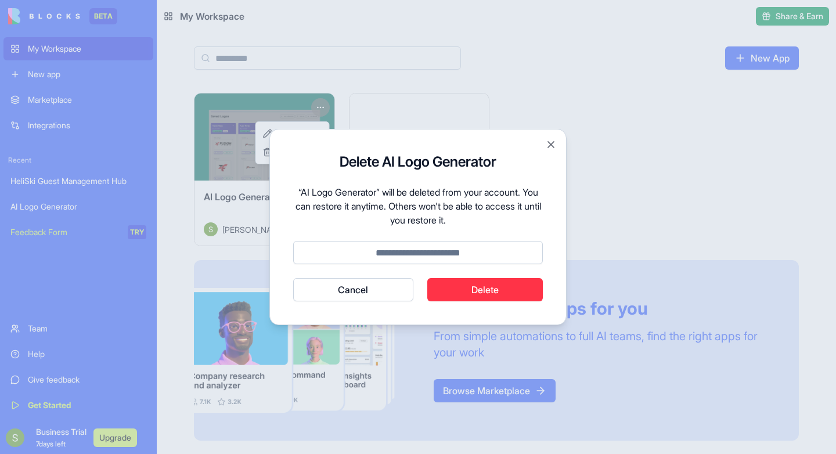
click at [461, 292] on button "Delete" at bounding box center [485, 289] width 116 height 23
type input "******"
click at [483, 292] on button "Delete" at bounding box center [485, 289] width 116 height 23
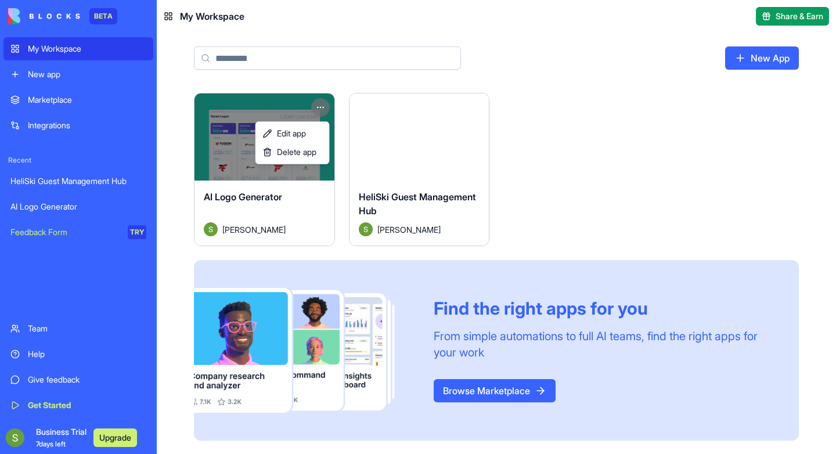
click at [452, 127] on html "BETA My Workspace New app Marketplace Integrations Recent HeliSki Guest Managem…" at bounding box center [418, 227] width 836 height 454
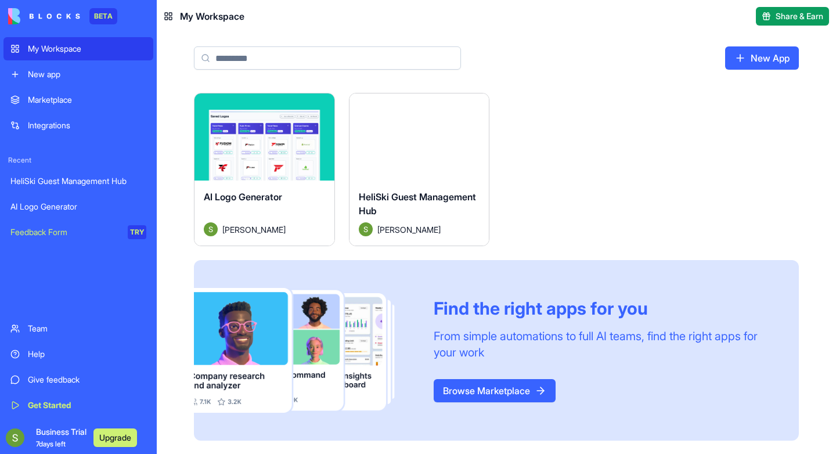
click at [477, 108] on html "BETA My Workspace New app Marketplace Integrations Recent HeliSki Guest Managem…" at bounding box center [418, 227] width 836 height 454
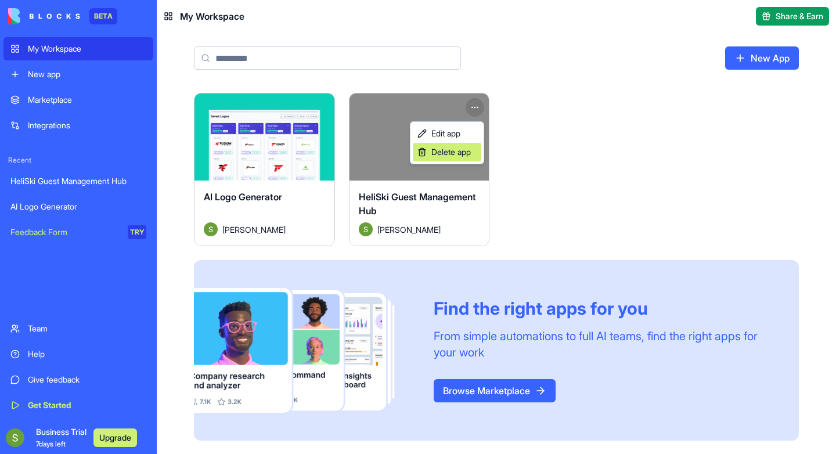
click at [468, 153] on span "Delete app" at bounding box center [450, 152] width 39 height 12
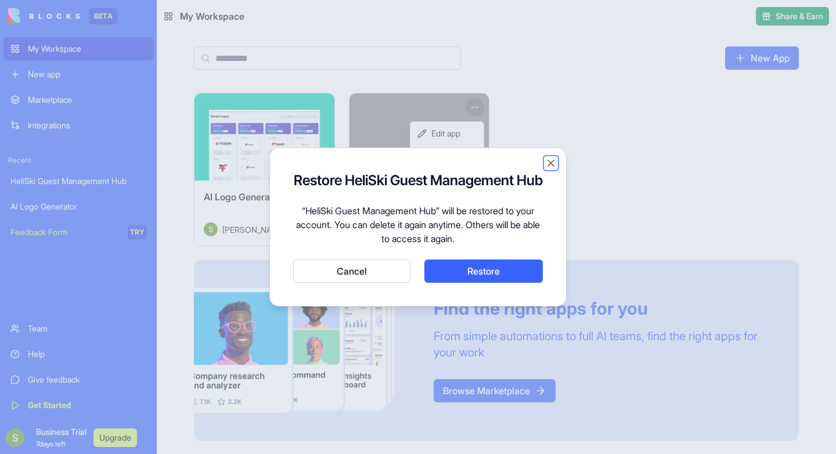
click at [551, 157] on button "Close" at bounding box center [551, 163] width 12 height 12
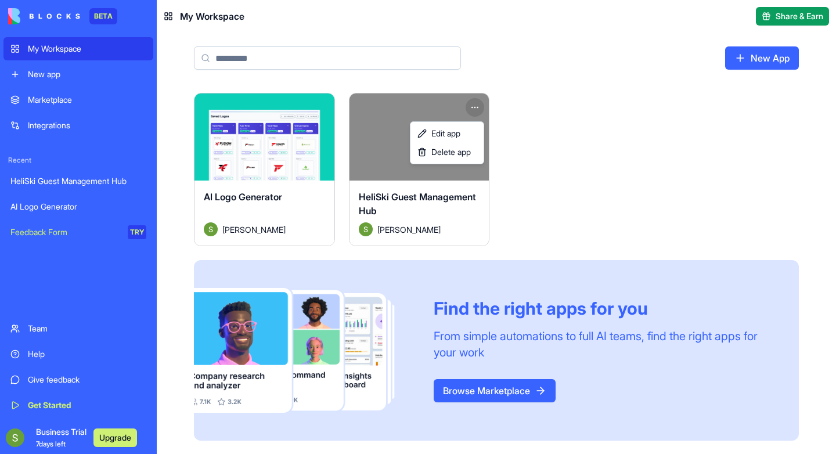
click at [498, 393] on html "BETA My Workspace New app Marketplace Integrations Recent HeliSki Guest Managem…" at bounding box center [418, 227] width 836 height 454
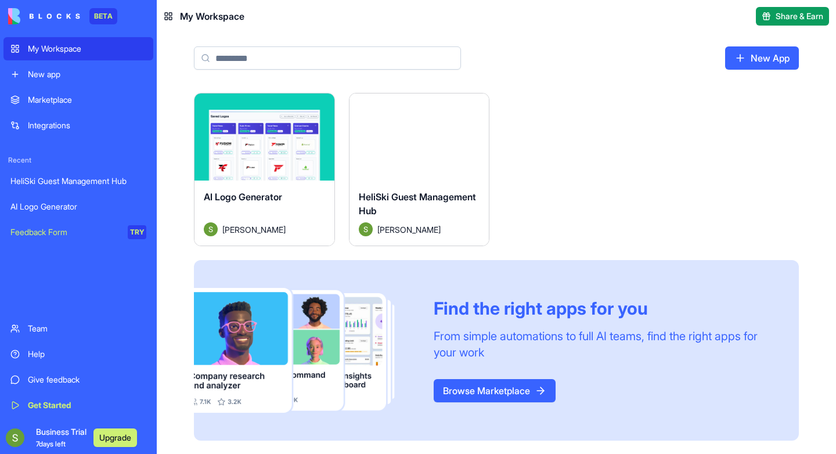
click at [498, 393] on link "Browse Marketplace" at bounding box center [495, 390] width 122 height 23
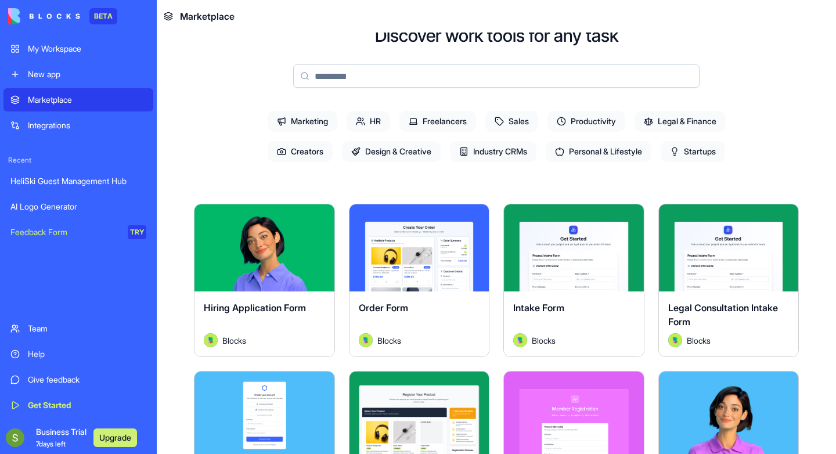
scroll to position [61, 0]
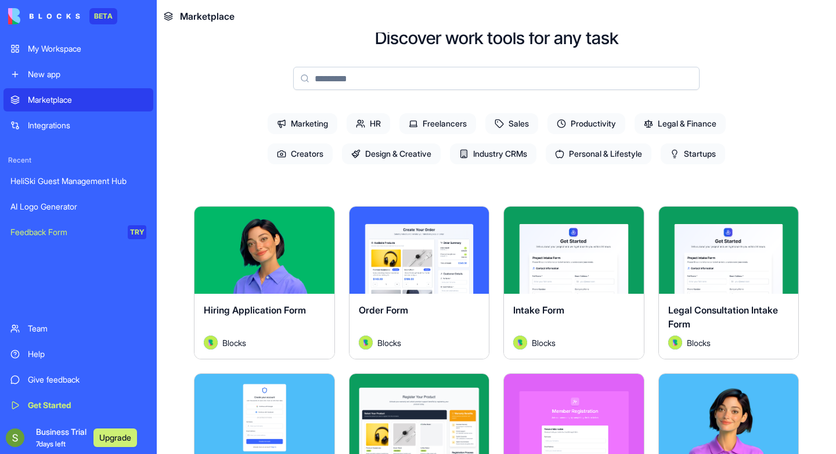
click at [510, 159] on span "Industry CRMs" at bounding box center [493, 153] width 87 height 21
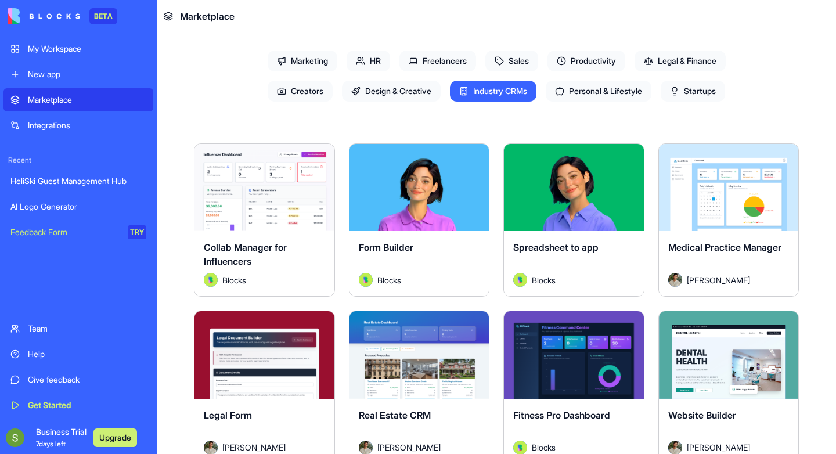
scroll to position [122, 0]
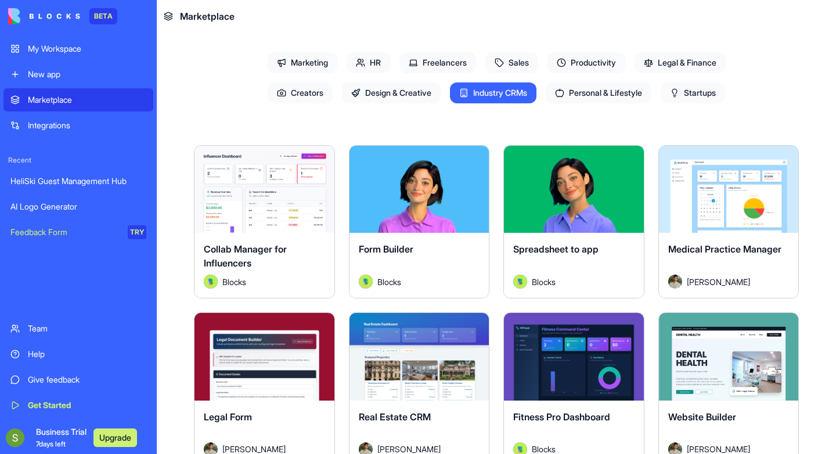
click at [582, 67] on span "Productivity" at bounding box center [587, 62] width 78 height 21
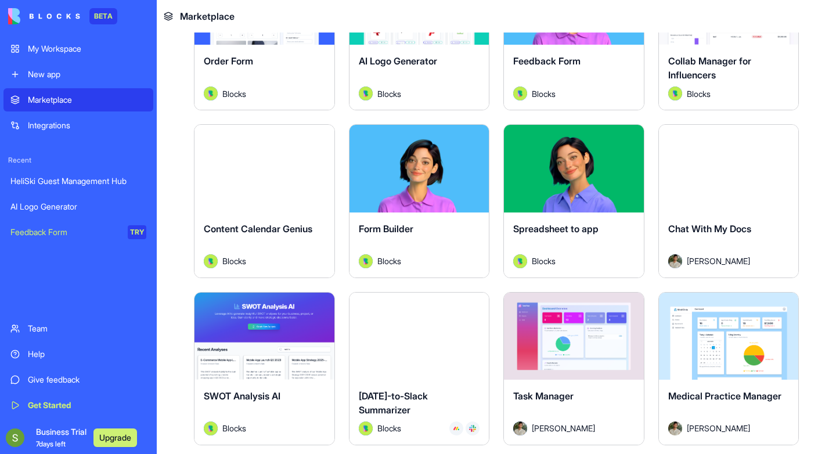
scroll to position [343, 0]
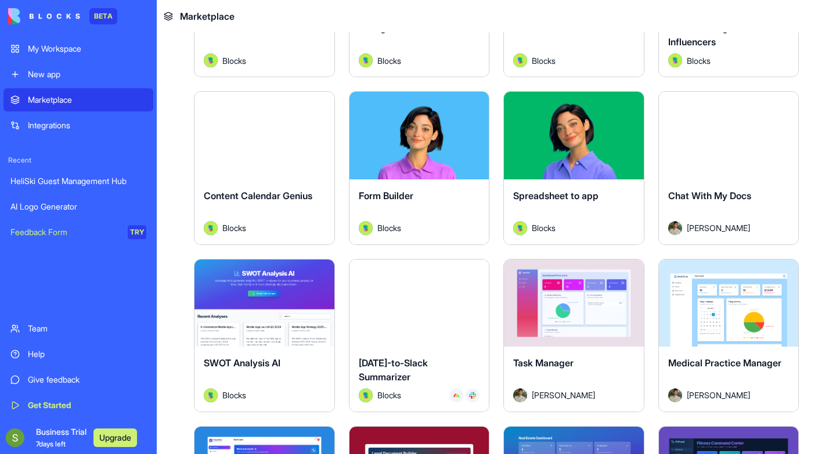
click at [591, 136] on button "Explore" at bounding box center [573, 135] width 87 height 23
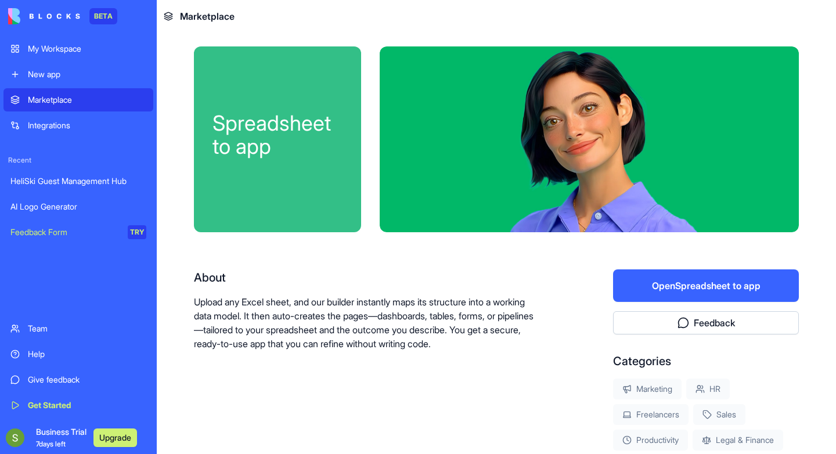
click at [66, 103] on div "Marketplace" at bounding box center [87, 100] width 118 height 12
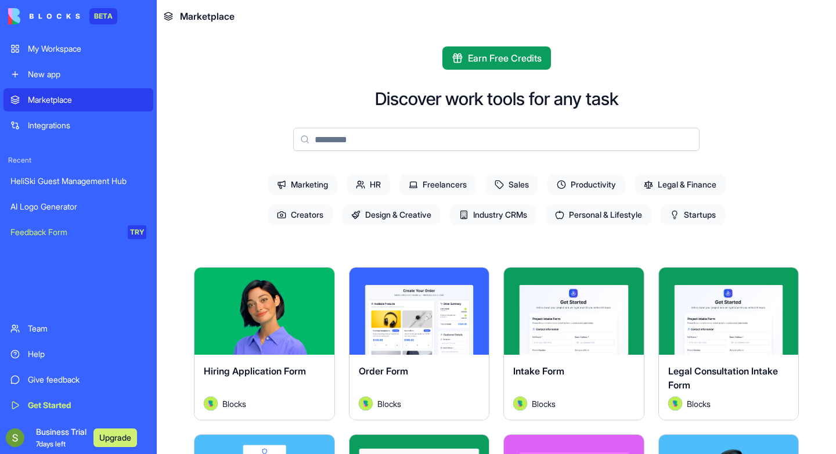
click at [586, 178] on span "Productivity" at bounding box center [587, 184] width 78 height 21
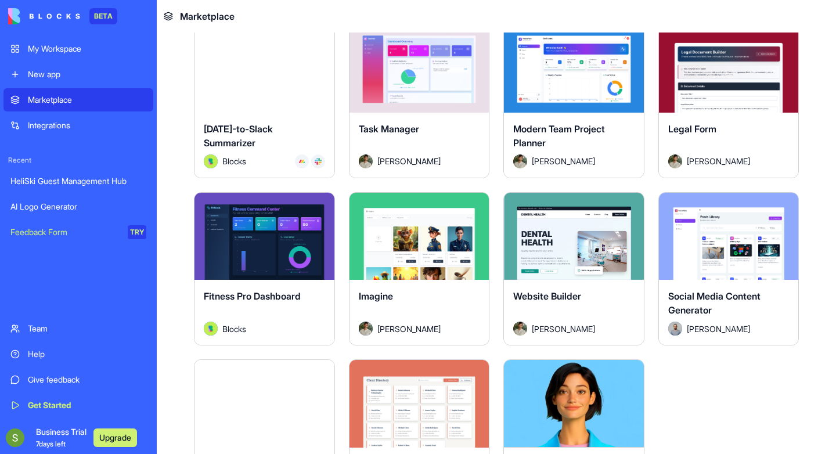
scroll to position [497, 0]
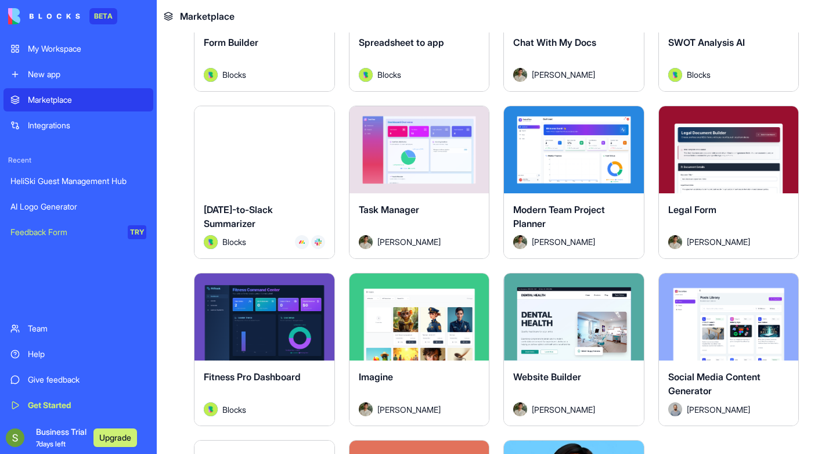
click at [432, 199] on div "Task Manager [PERSON_NAME]" at bounding box center [420, 225] width 140 height 65
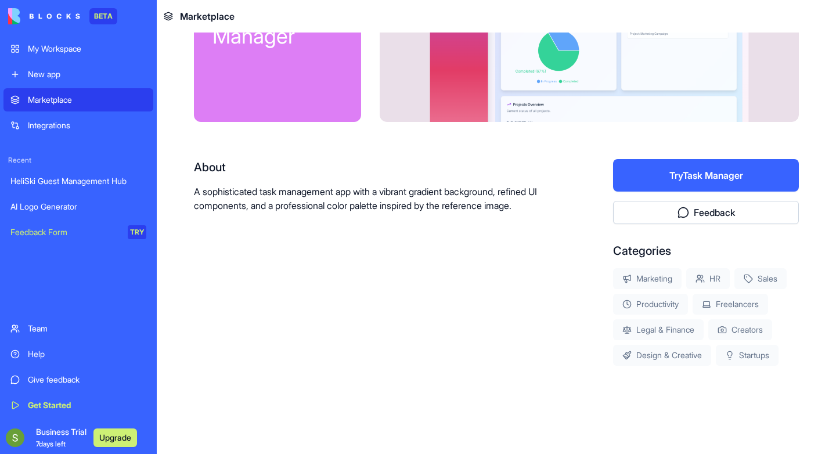
scroll to position [110, 0]
click at [431, 149] on div "Task Manager About A sophisticated task management app with a vibrant gradient …" at bounding box center [496, 188] width 605 height 504
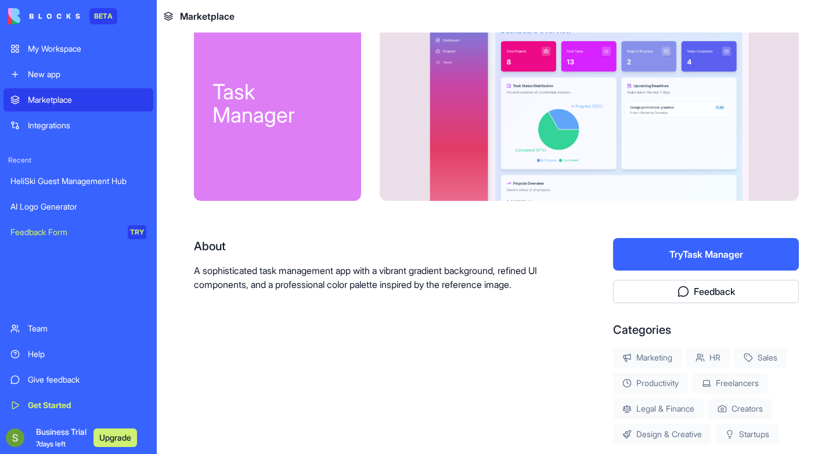
scroll to position [0, 0]
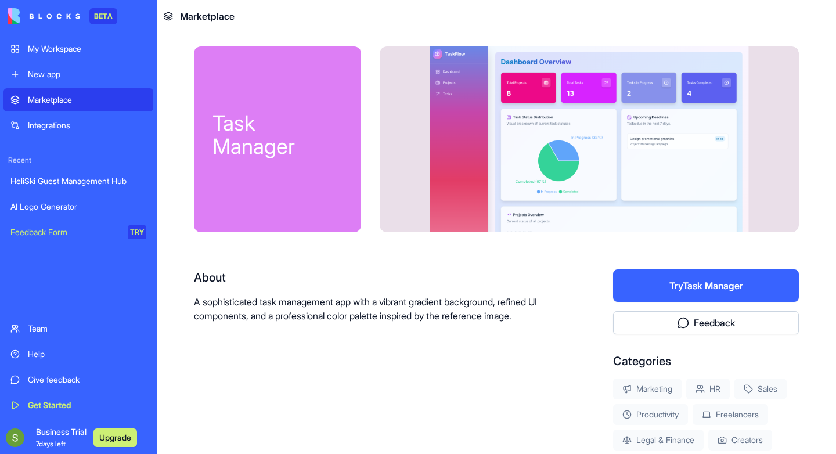
click at [95, 98] on div "Marketplace" at bounding box center [87, 100] width 118 height 12
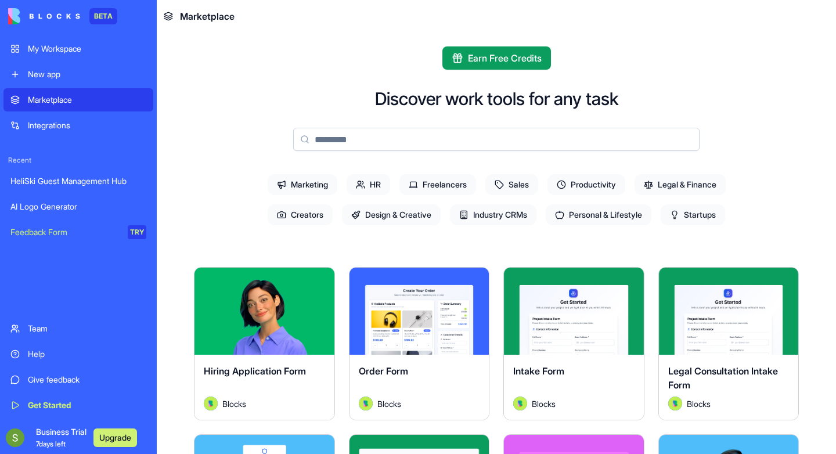
click at [359, 141] on input at bounding box center [496, 139] width 407 height 23
click at [494, 56] on span "Earn Free Credits" at bounding box center [505, 58] width 74 height 14
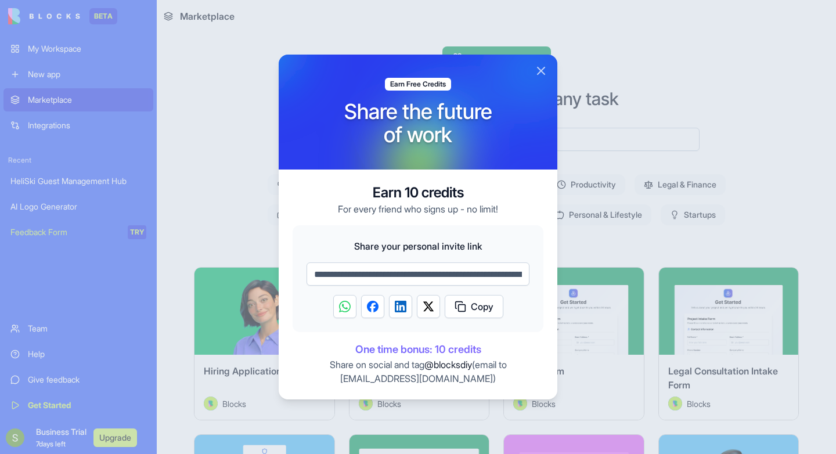
click at [544, 71] on button "Close" at bounding box center [541, 71] width 14 height 14
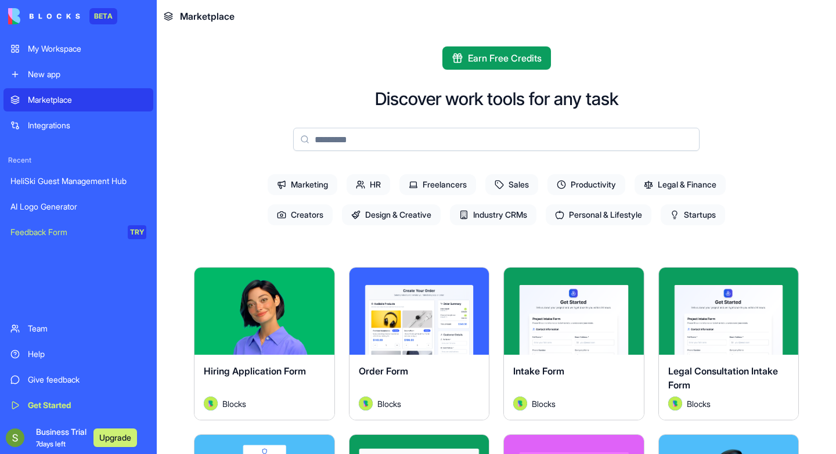
click at [508, 150] on input at bounding box center [496, 139] width 407 height 23
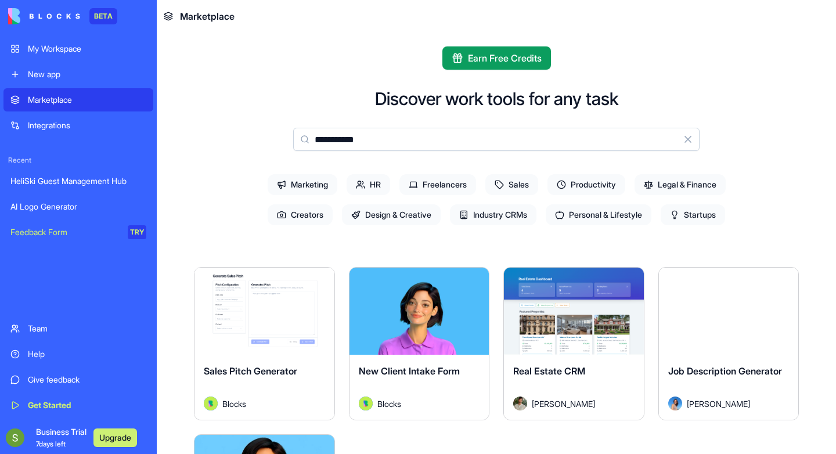
type input "**********"
click at [67, 19] on img at bounding box center [44, 16] width 72 height 16
